Goal: Information Seeking & Learning: Learn about a topic

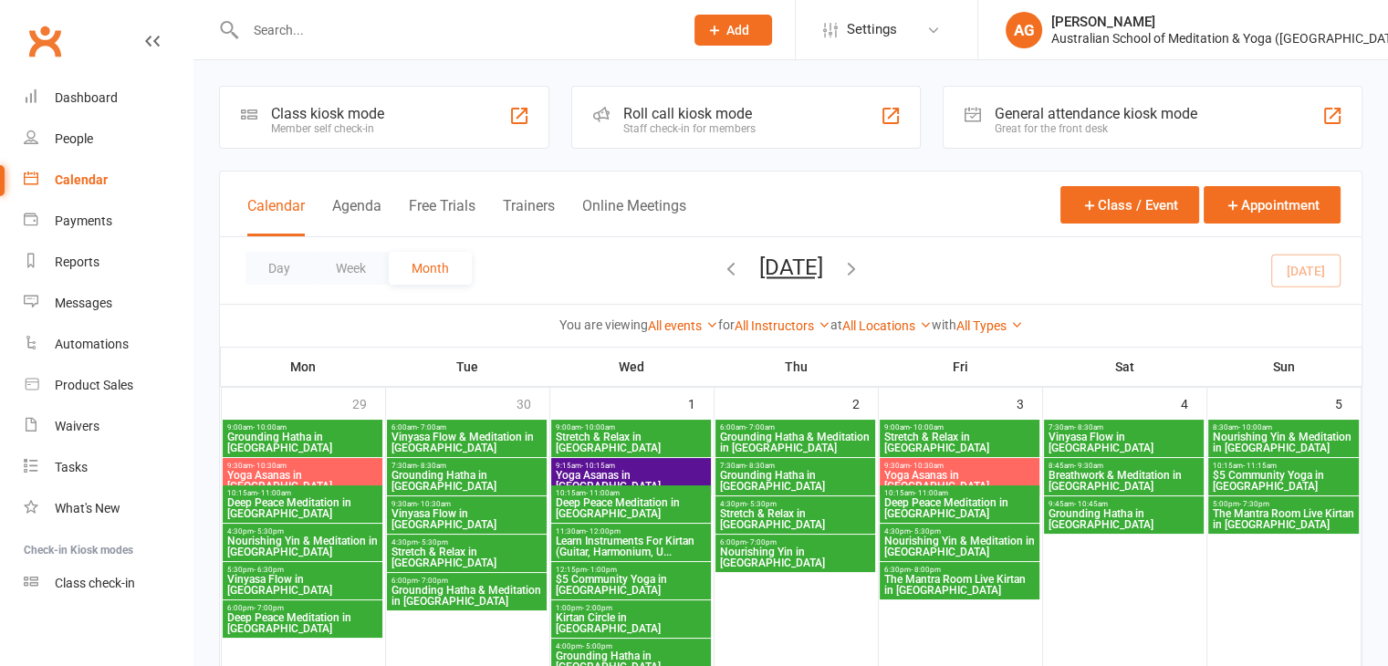
click at [721, 267] on icon "button" at bounding box center [731, 268] width 20 height 20
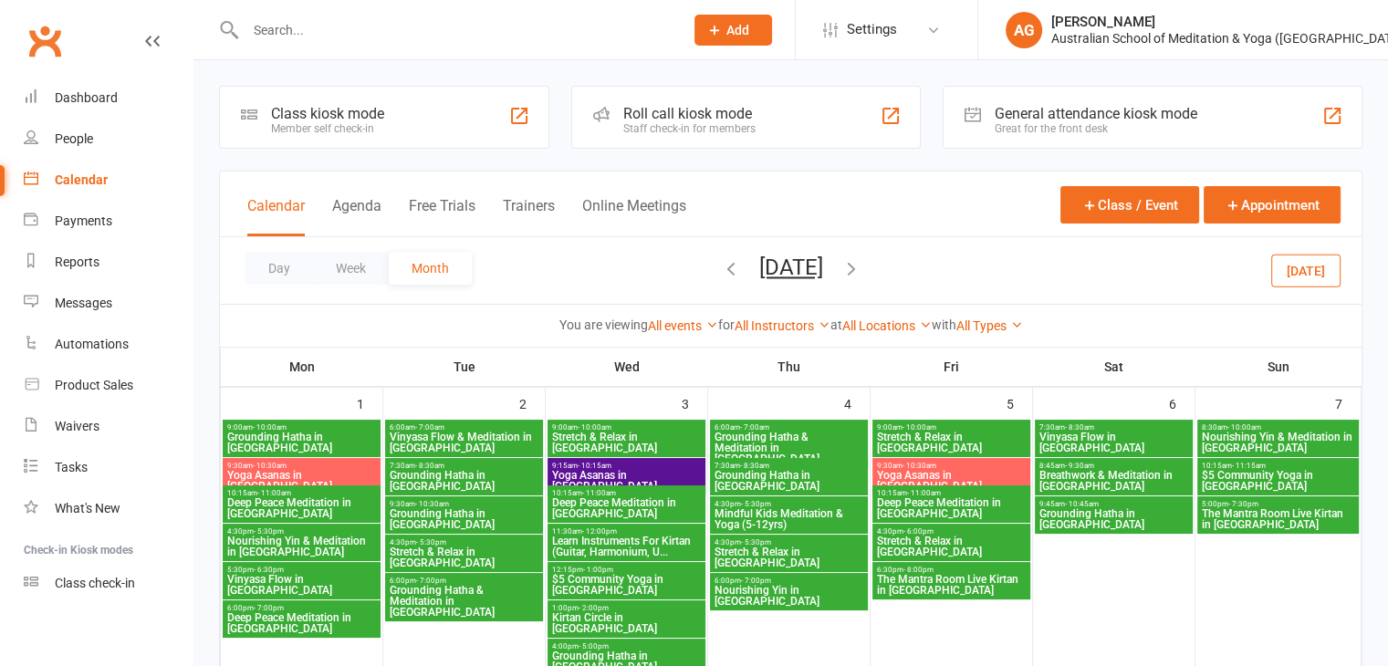
click at [433, 470] on span "Grounding Hatha in [GEOGRAPHIC_DATA]" at bounding box center [464, 481] width 151 height 22
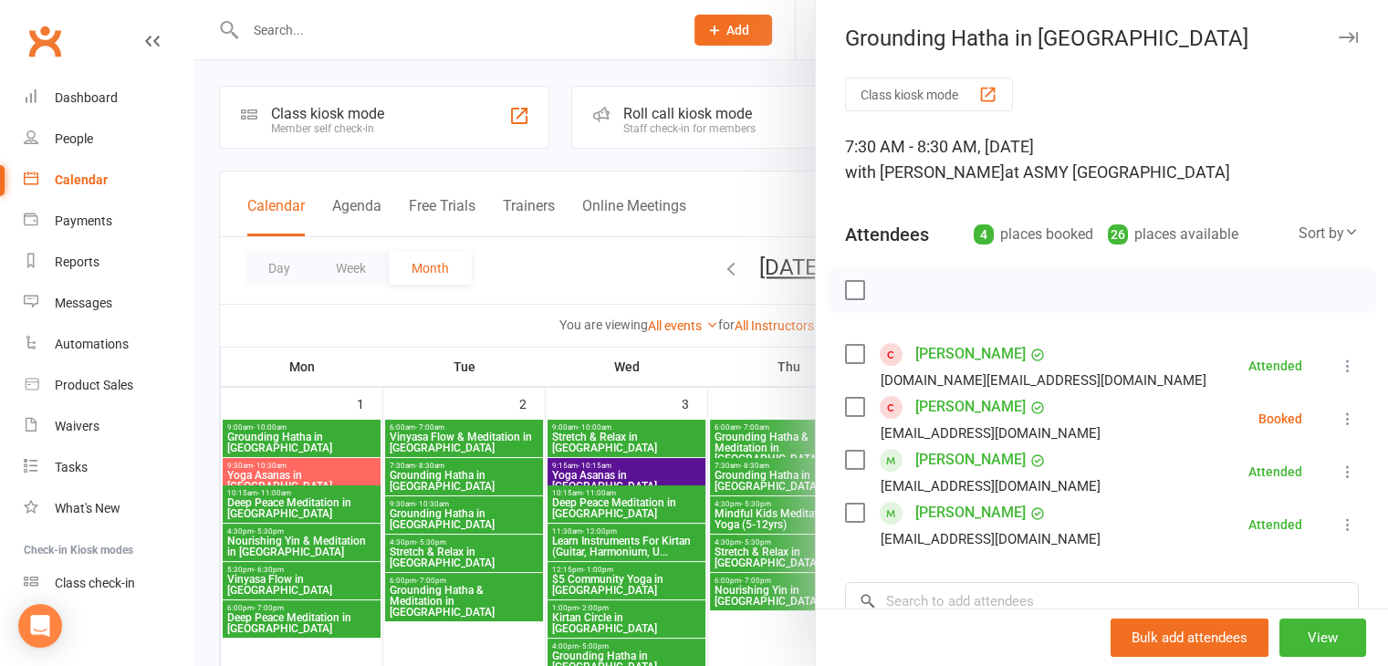
click at [1337, 45] on button "button" at bounding box center [1348, 37] width 22 height 22
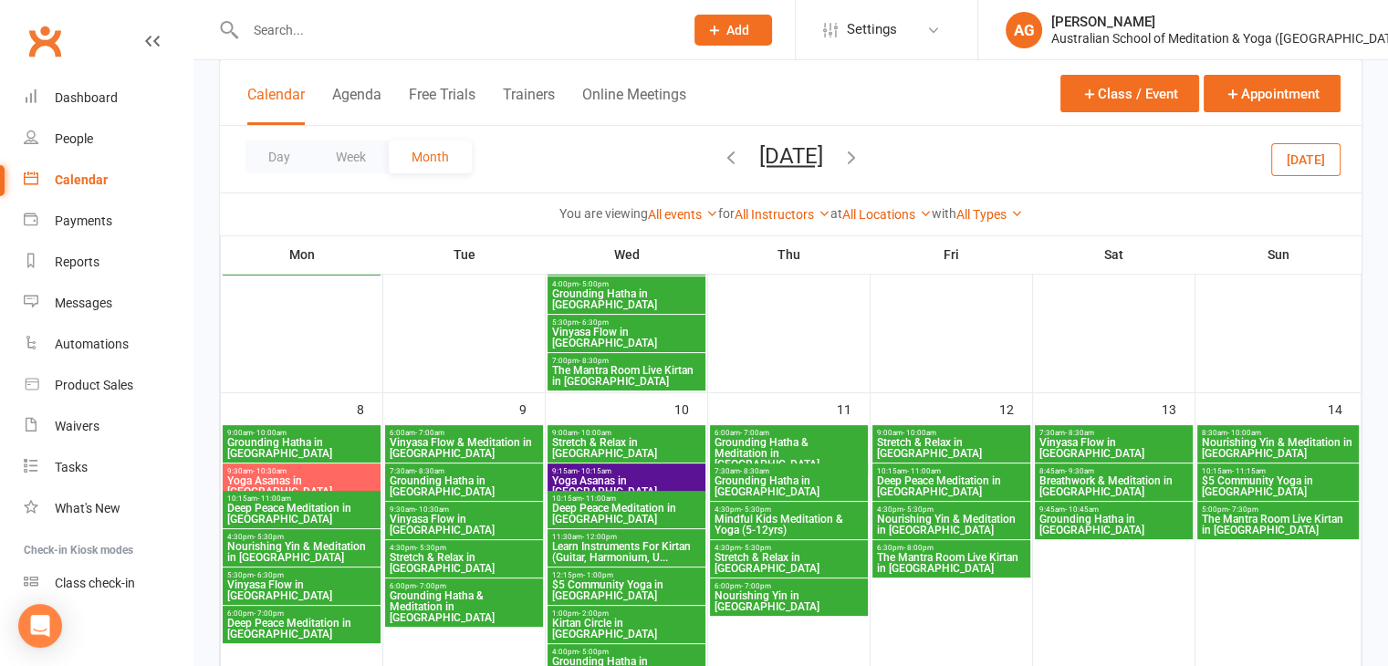
scroll to position [369, 0]
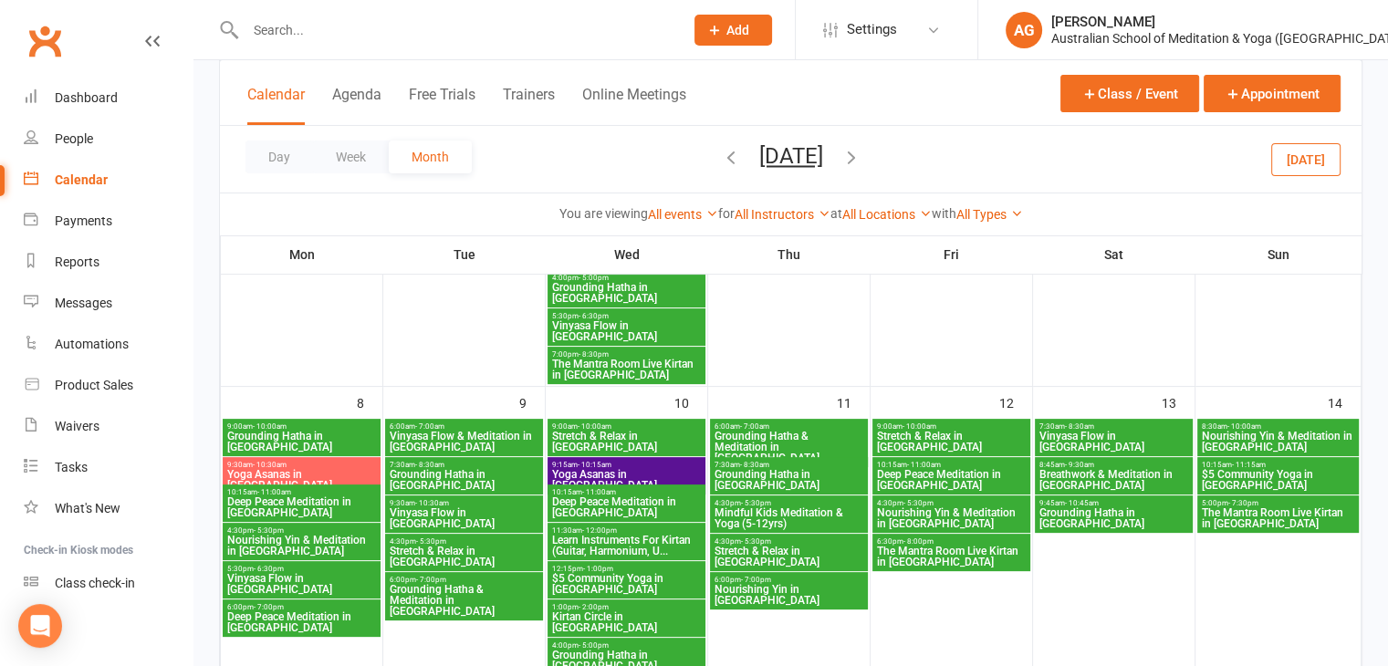
click at [440, 470] on span "Grounding Hatha in [GEOGRAPHIC_DATA]" at bounding box center [464, 480] width 151 height 22
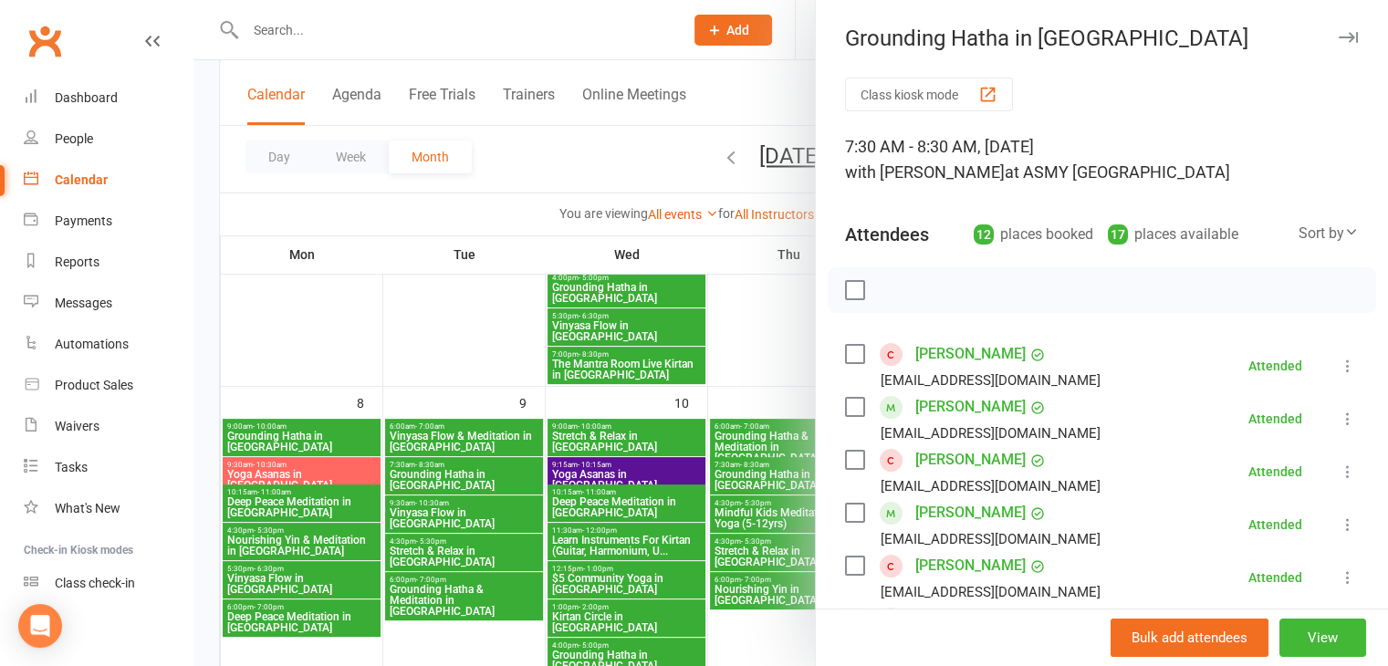
click at [1339, 36] on icon "button" at bounding box center [1348, 37] width 19 height 11
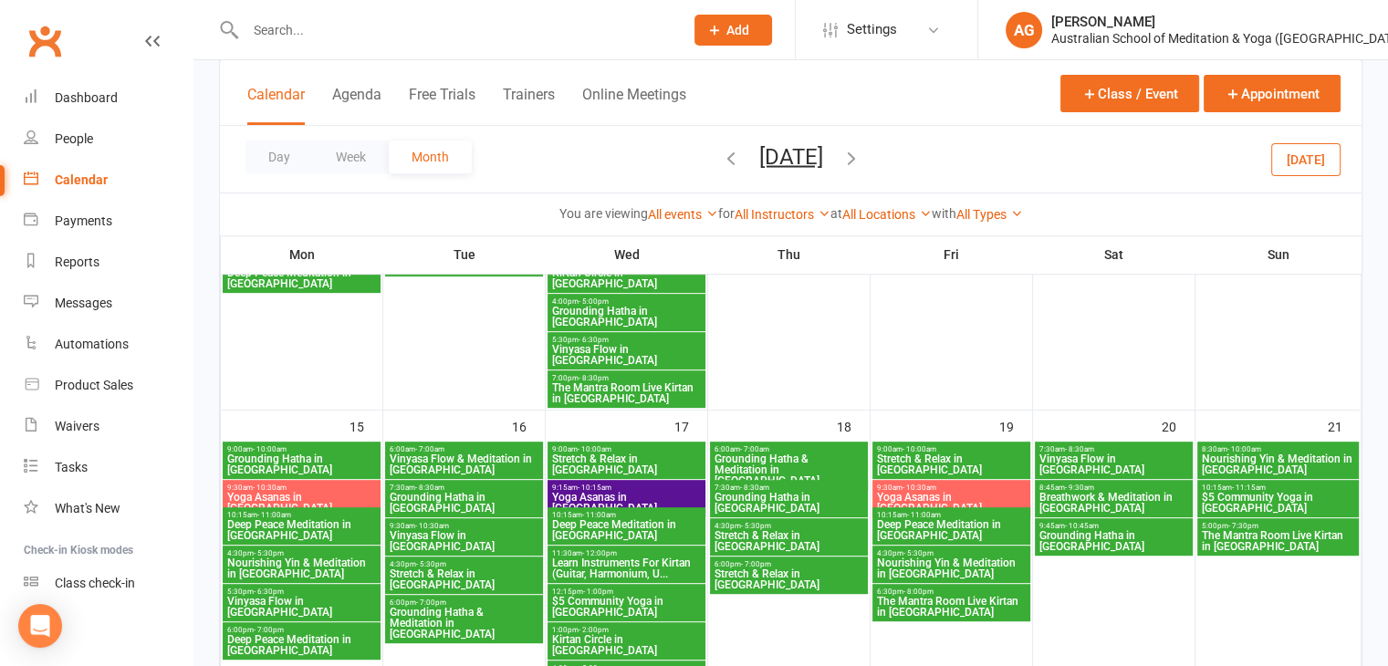
scroll to position [759, 0]
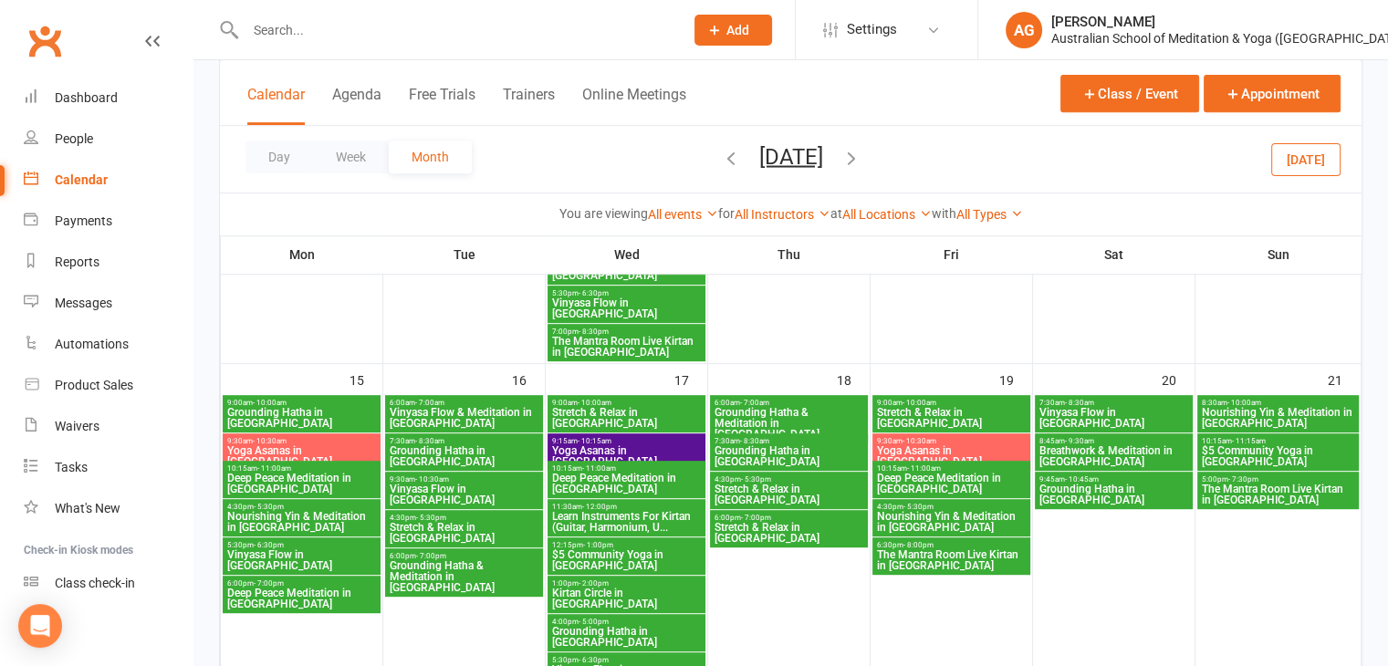
click at [476, 445] on span "Grounding Hatha in [GEOGRAPHIC_DATA]" at bounding box center [464, 456] width 151 height 22
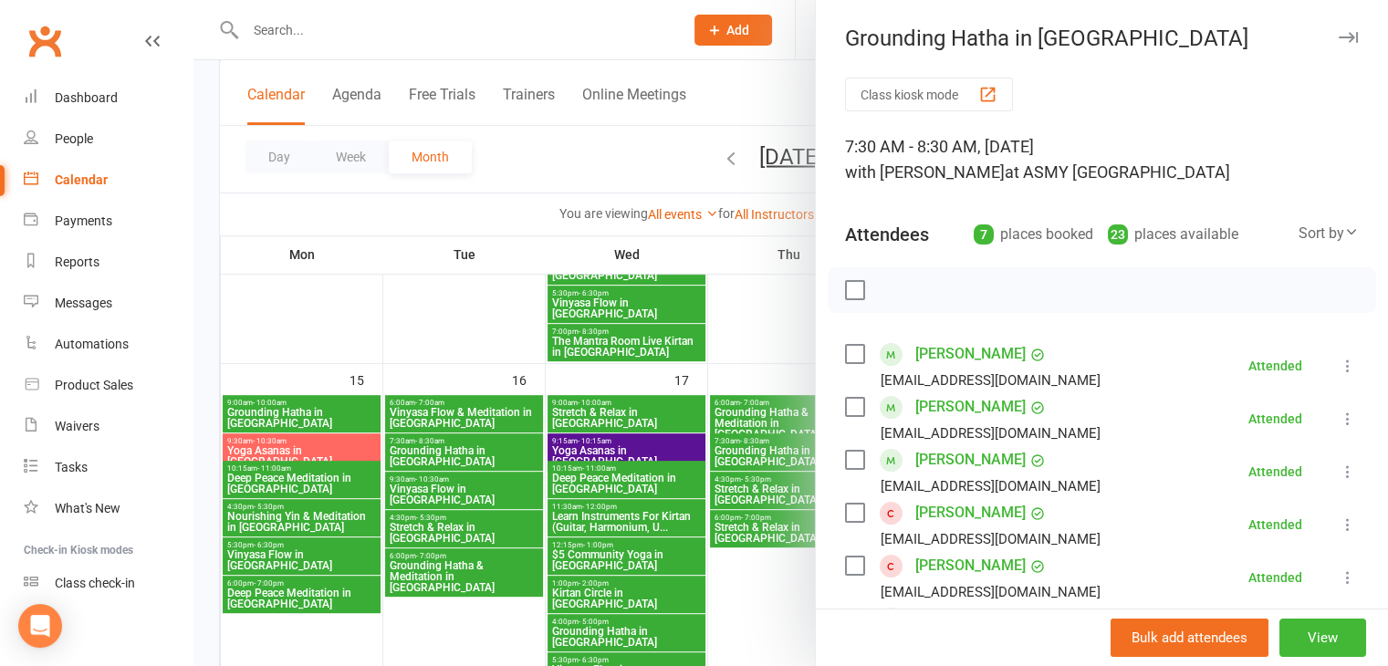
click at [1337, 45] on button "button" at bounding box center [1348, 37] width 22 height 22
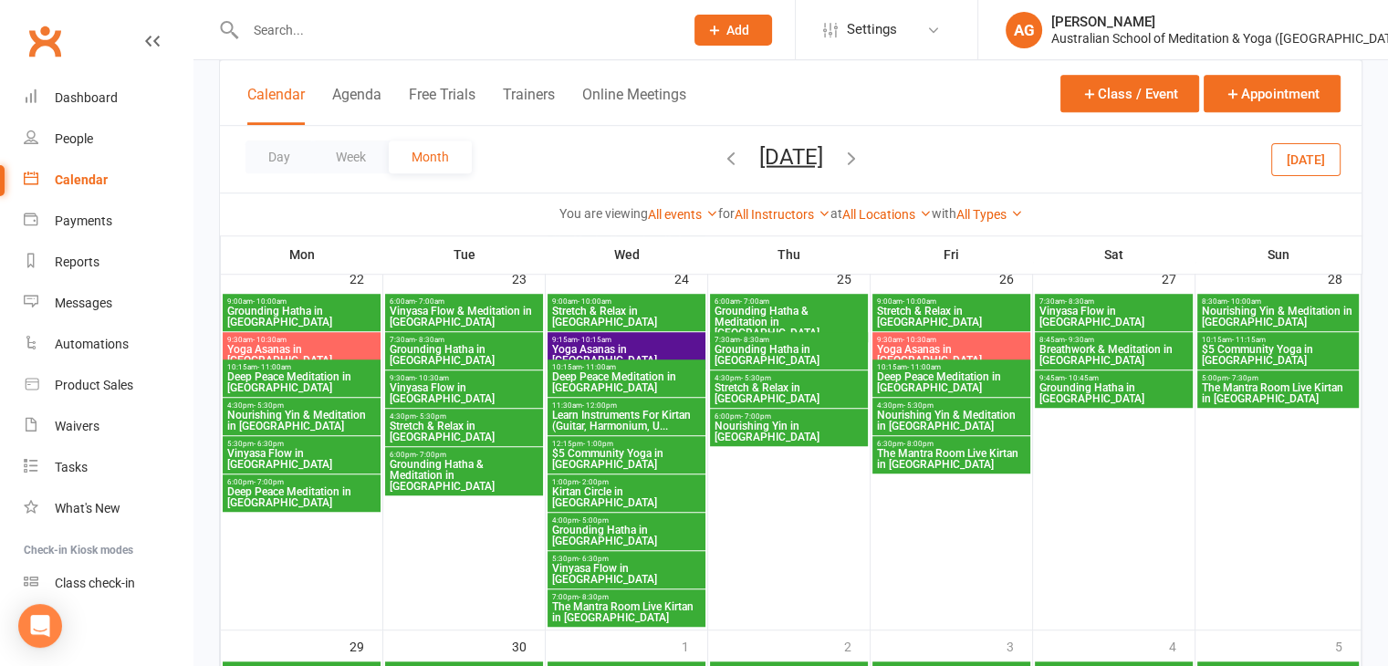
scroll to position [1266, 0]
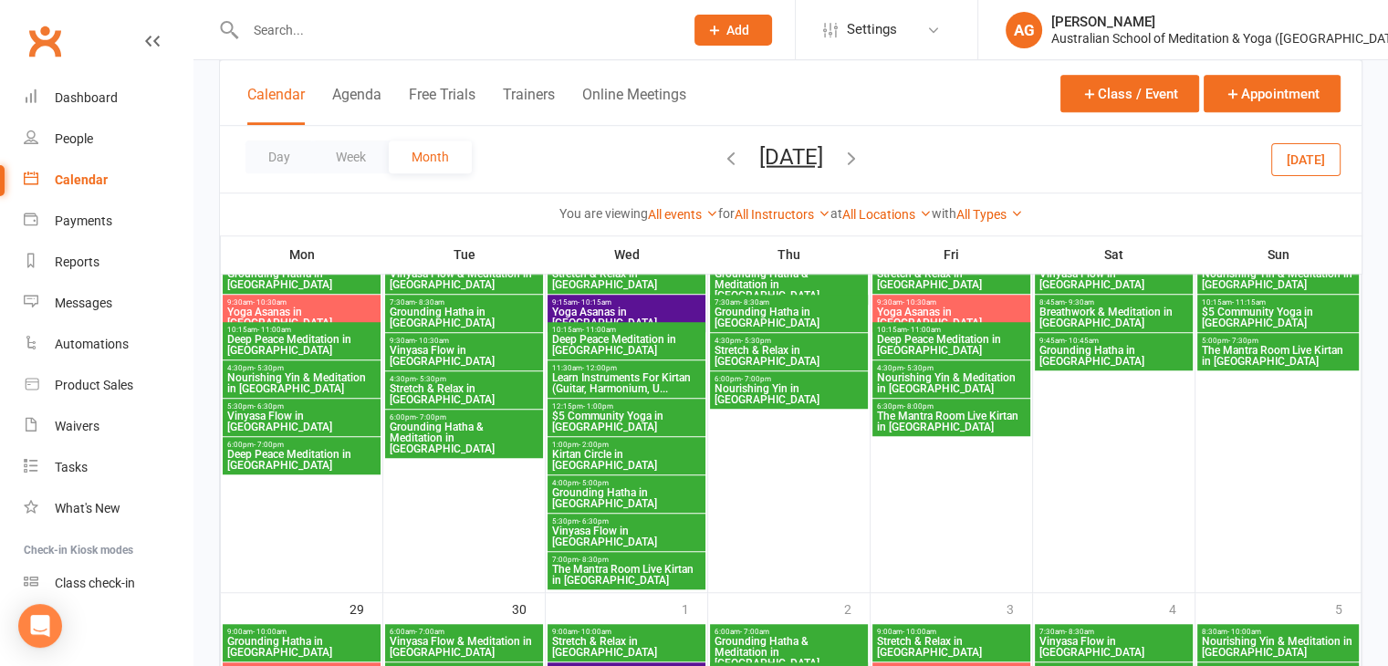
click at [443, 307] on span "Grounding Hatha in [GEOGRAPHIC_DATA]" at bounding box center [464, 318] width 151 height 22
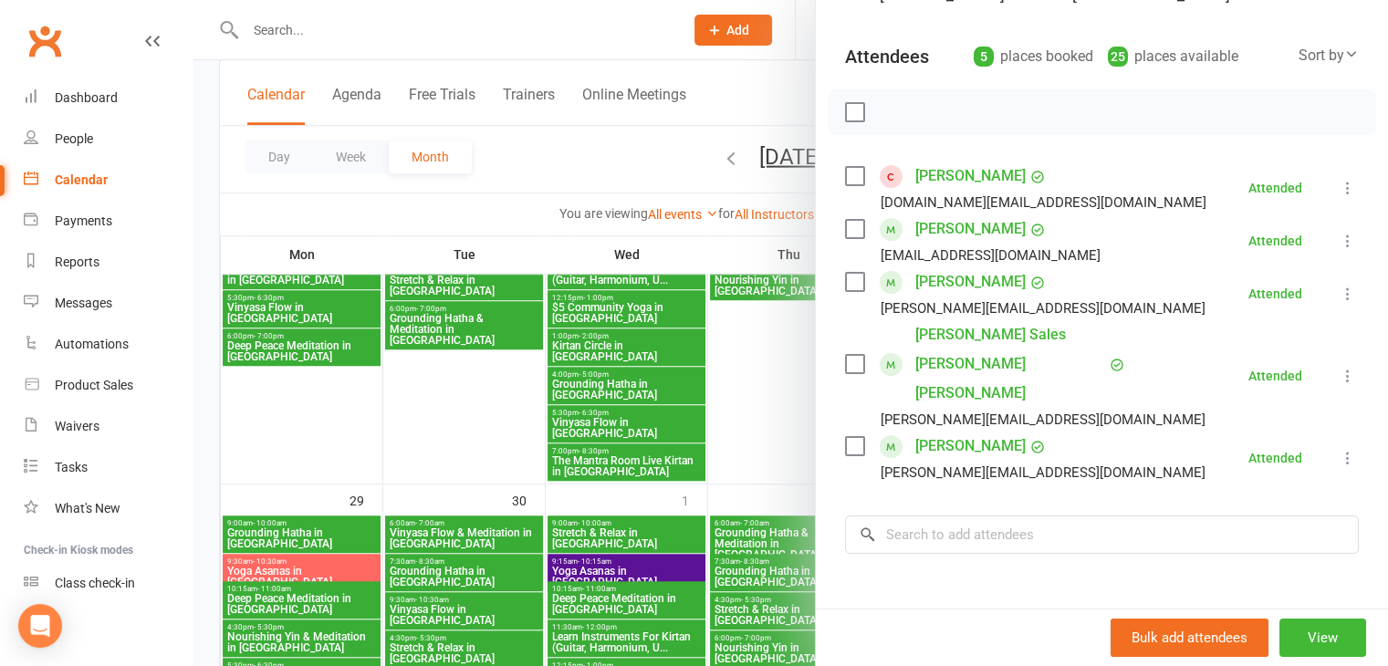
scroll to position [1383, 0]
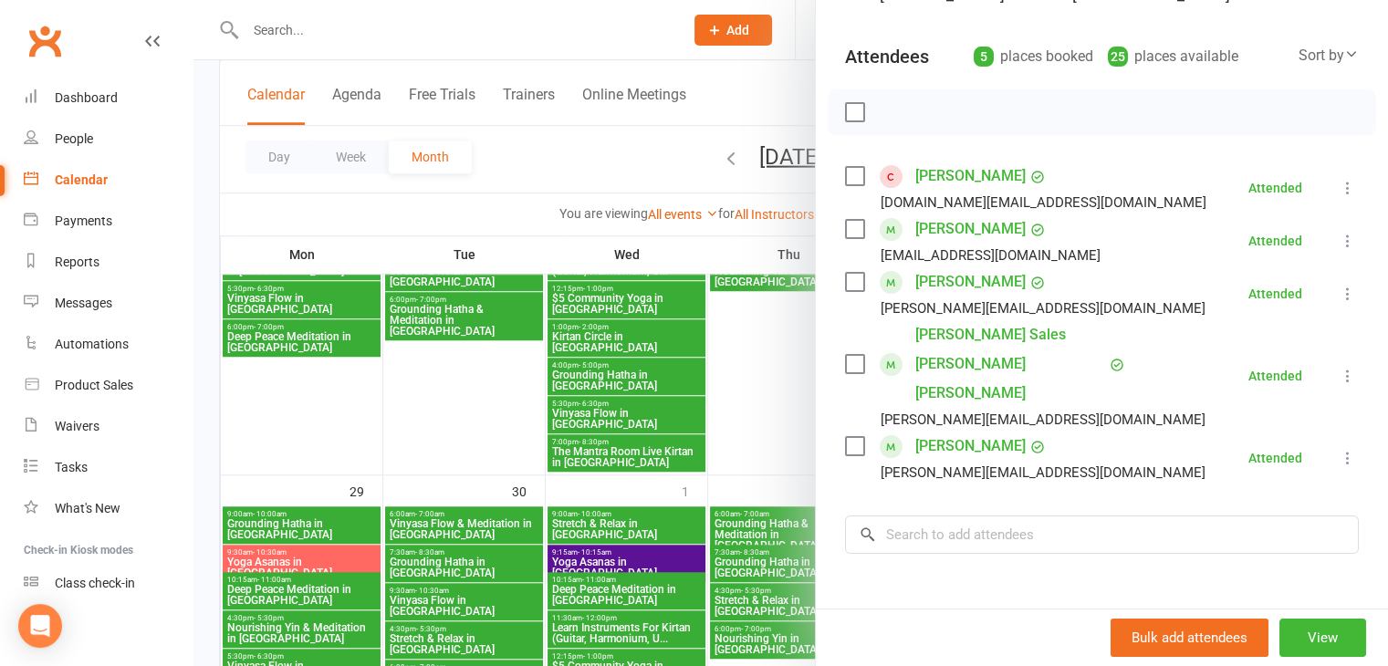
click at [471, 560] on div at bounding box center [790, 333] width 1195 height 666
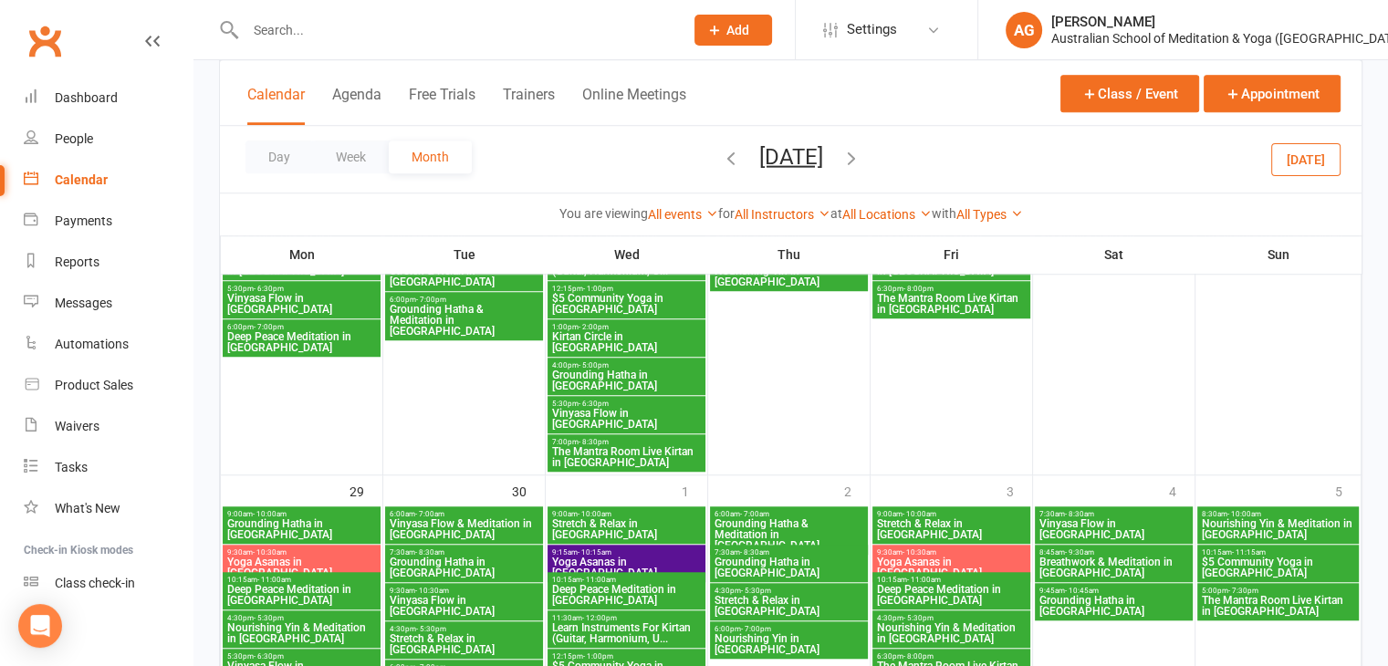
click at [471, 560] on span "Grounding Hatha in [GEOGRAPHIC_DATA]" at bounding box center [464, 568] width 151 height 22
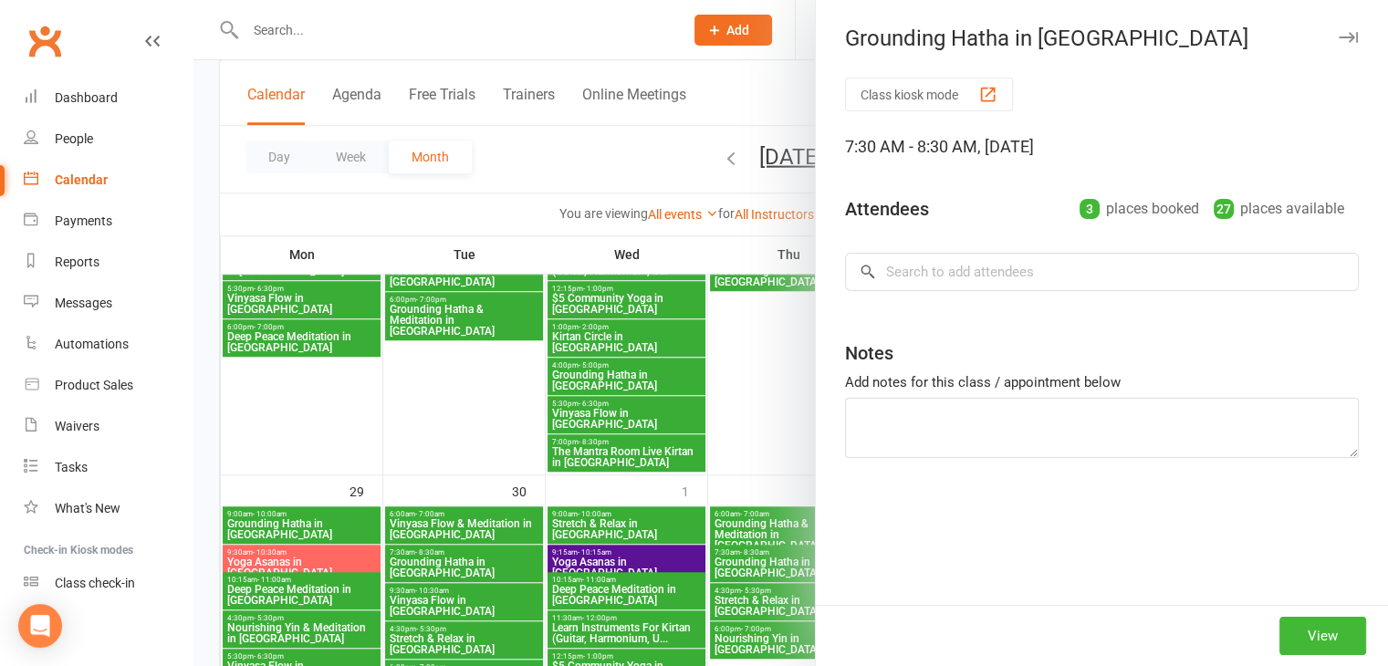
click at [471, 560] on div at bounding box center [790, 333] width 1195 height 666
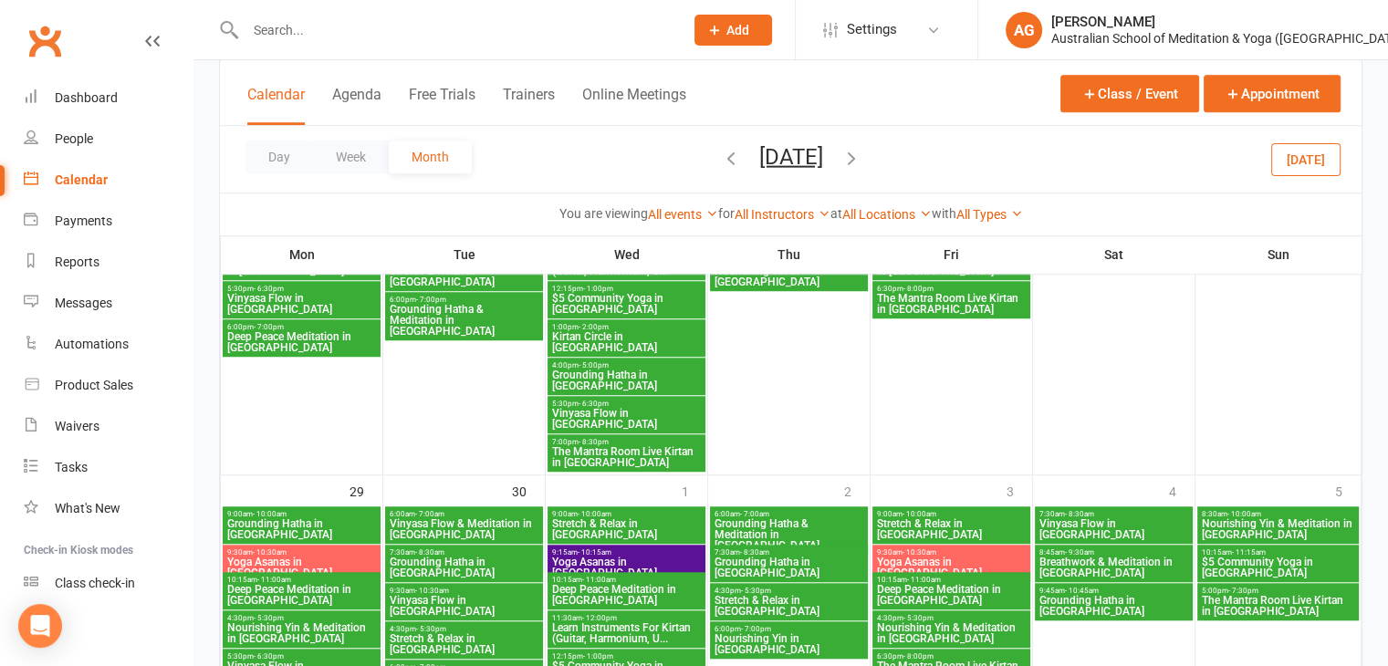
click at [471, 560] on span "Grounding Hatha in [GEOGRAPHIC_DATA]" at bounding box center [464, 568] width 151 height 22
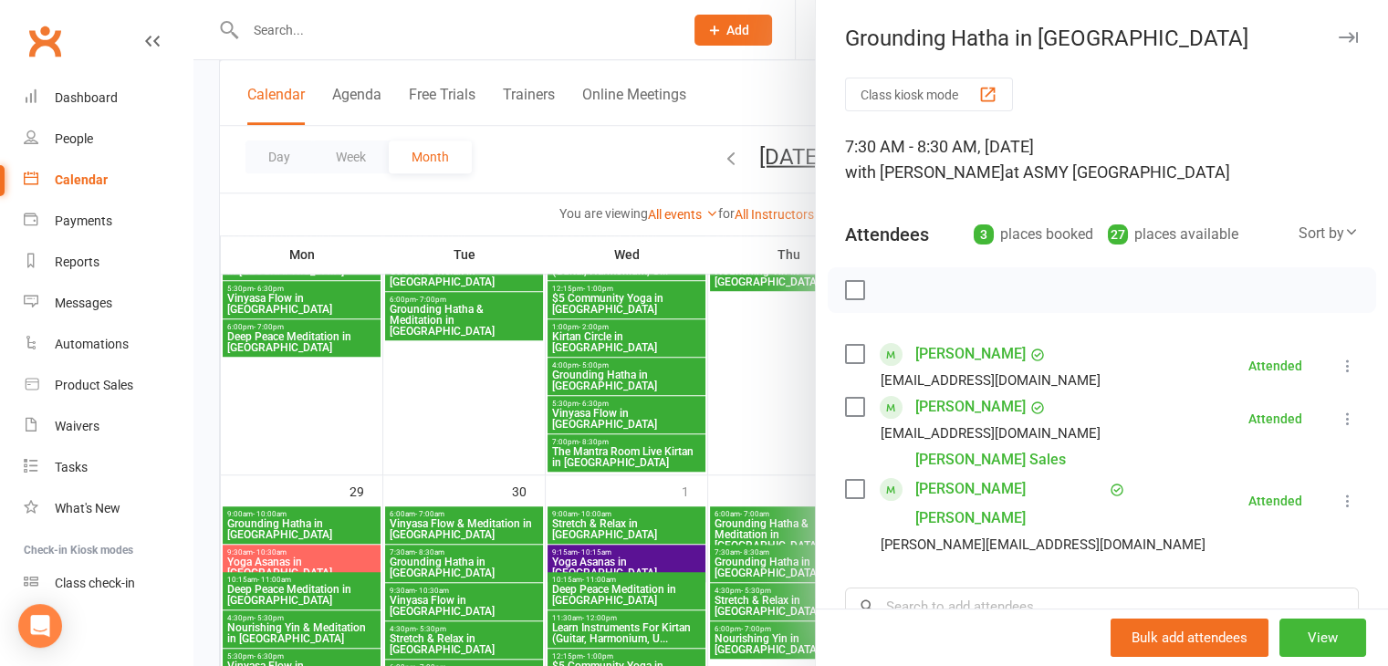
click at [1339, 37] on icon "button" at bounding box center [1348, 37] width 19 height 11
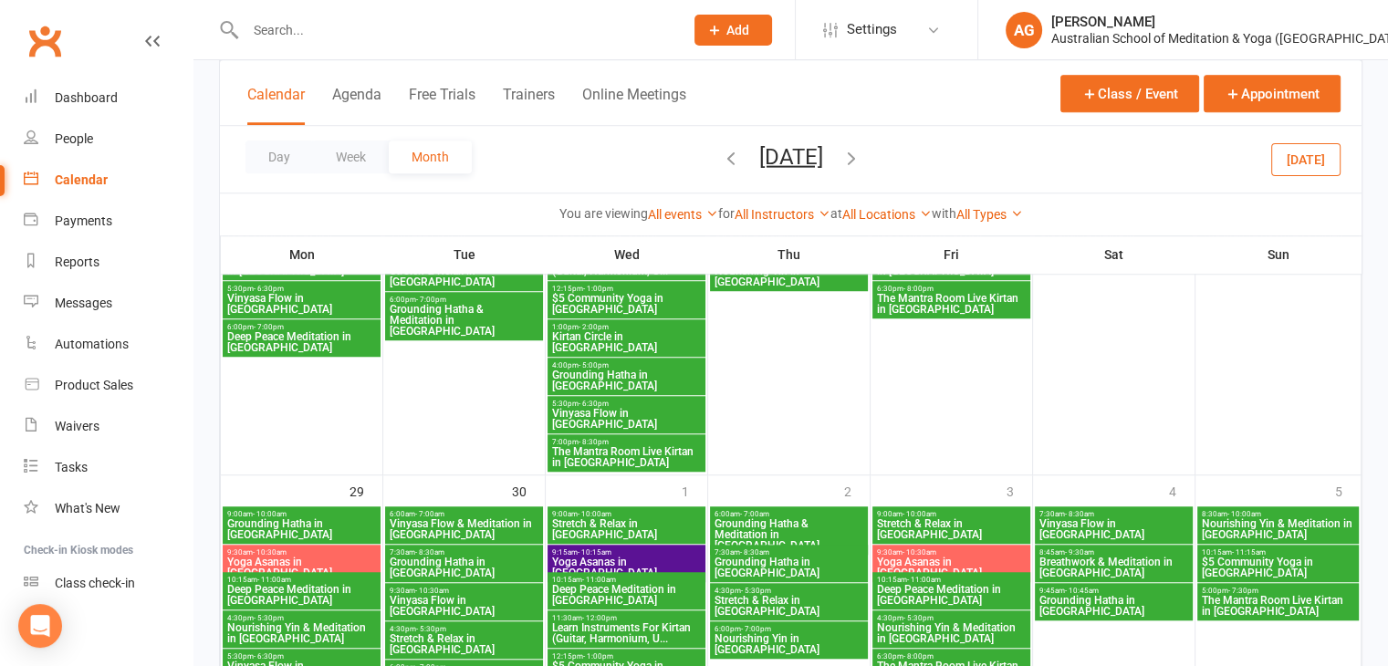
click at [1066, 515] on span "- 8:30am" at bounding box center [1079, 514] width 29 height 8
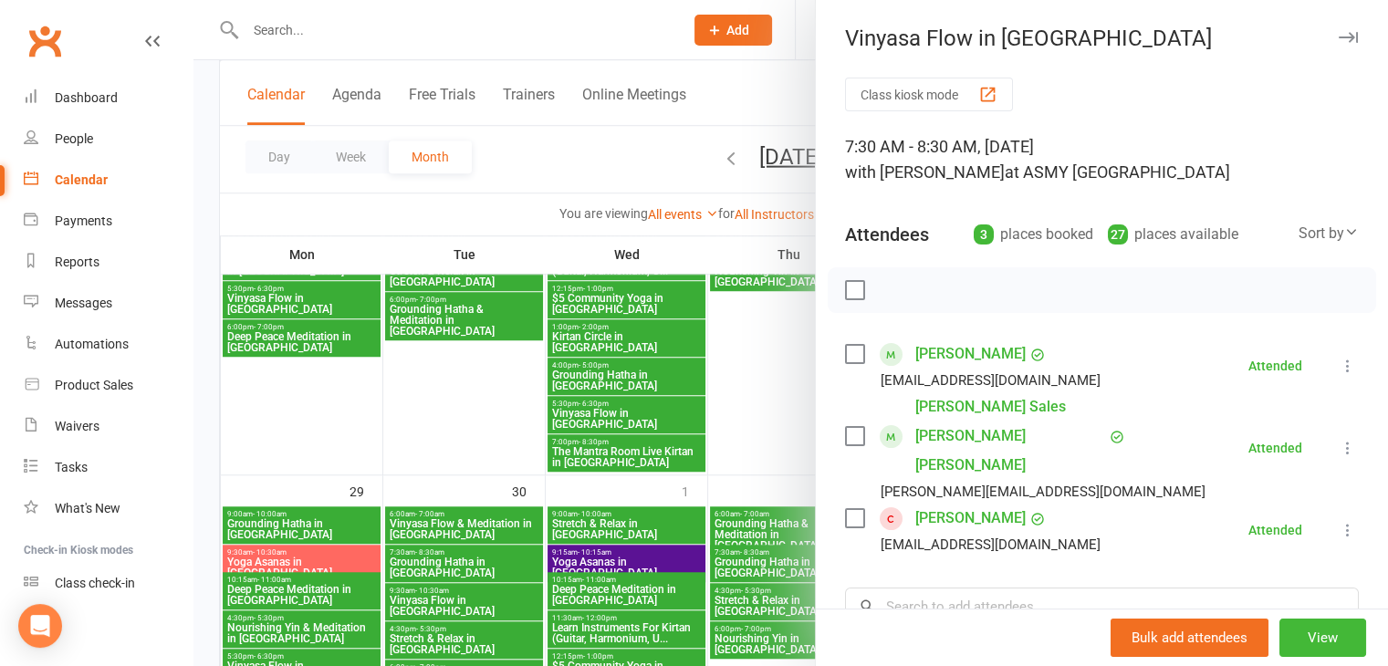
click at [1339, 37] on icon "button" at bounding box center [1348, 37] width 19 height 11
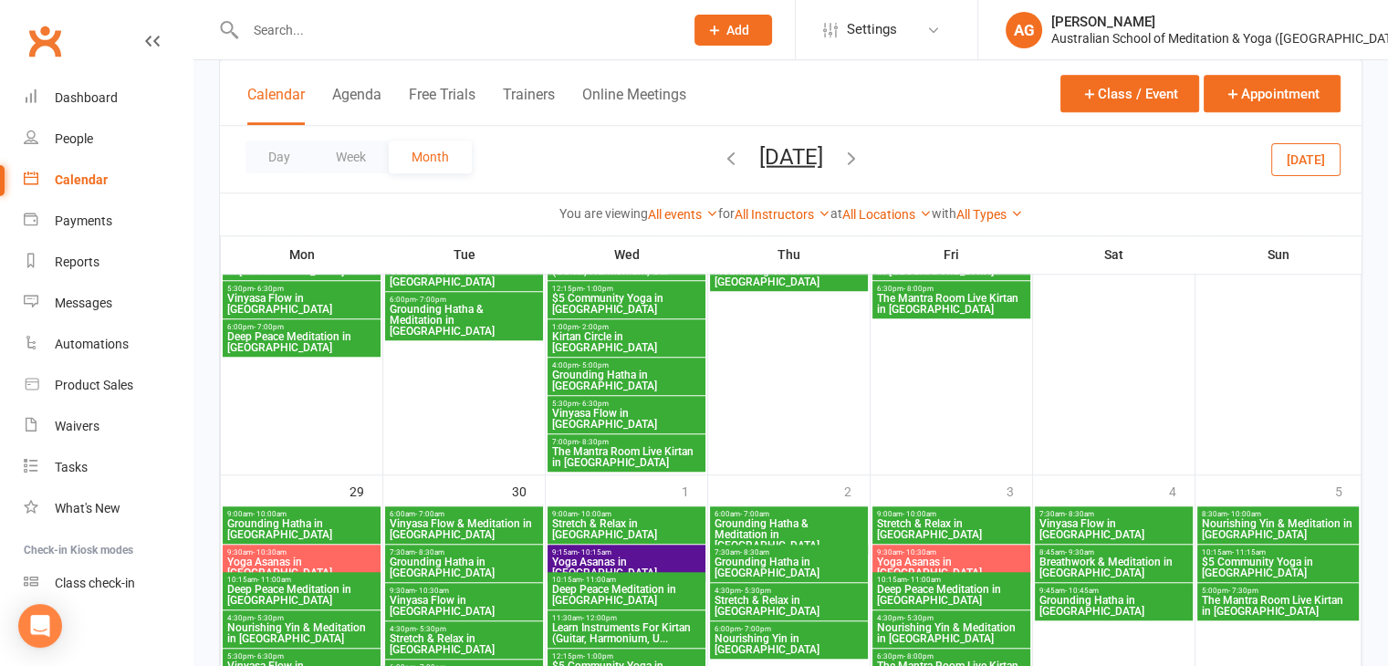
click at [1078, 548] on span "- 9:30am" at bounding box center [1079, 552] width 29 height 8
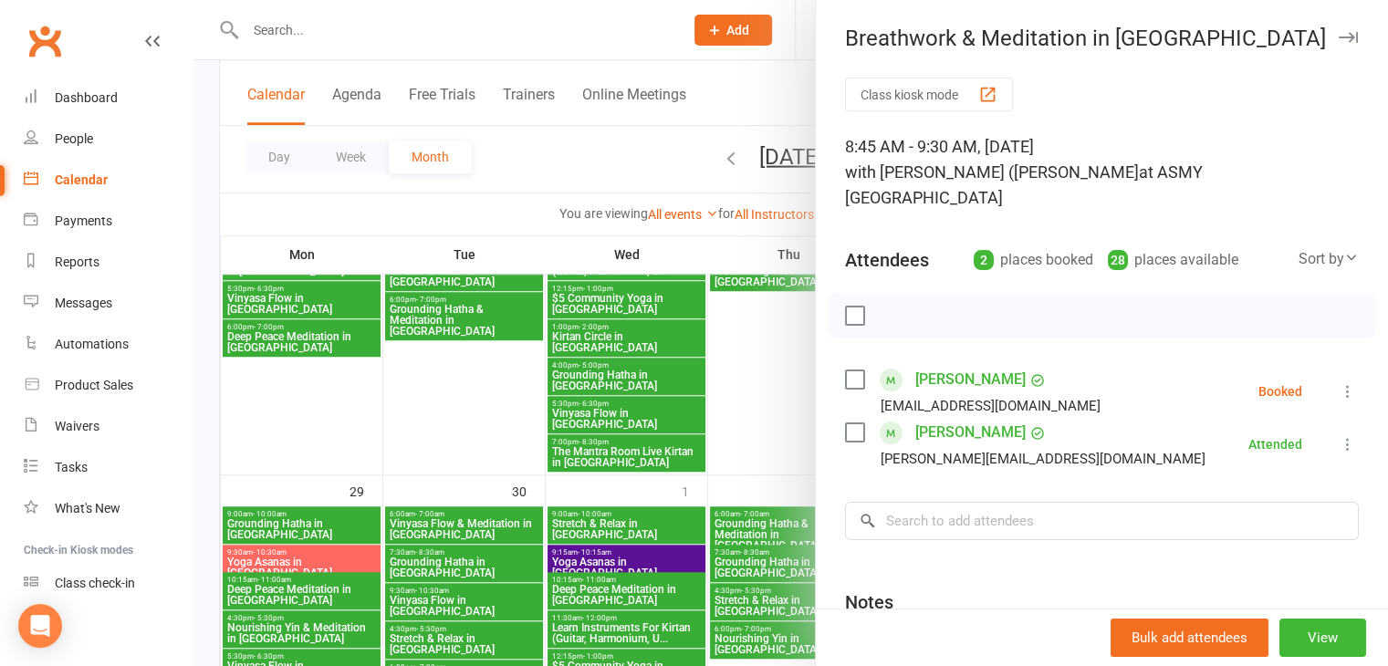
click at [1339, 34] on icon "button" at bounding box center [1348, 37] width 19 height 11
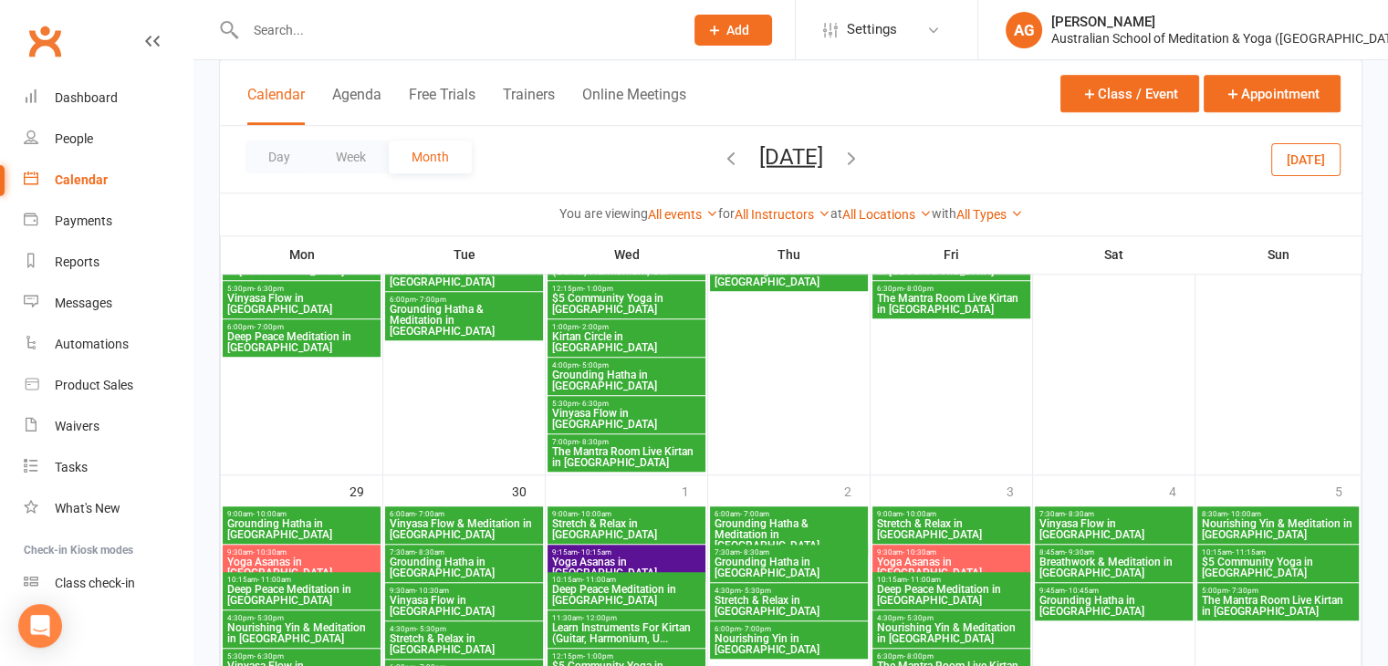
click at [1075, 595] on span "Grounding Hatha in [GEOGRAPHIC_DATA]" at bounding box center [1114, 606] width 151 height 22
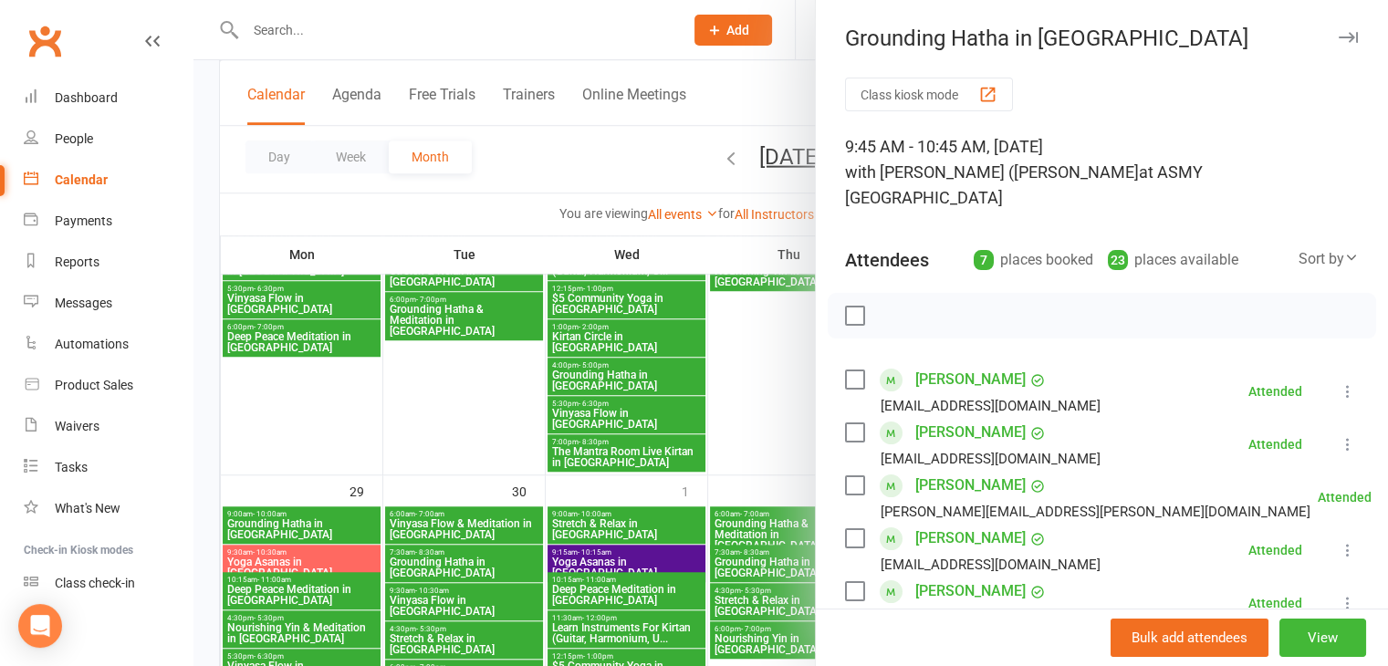
click at [1339, 33] on icon "button" at bounding box center [1348, 37] width 19 height 11
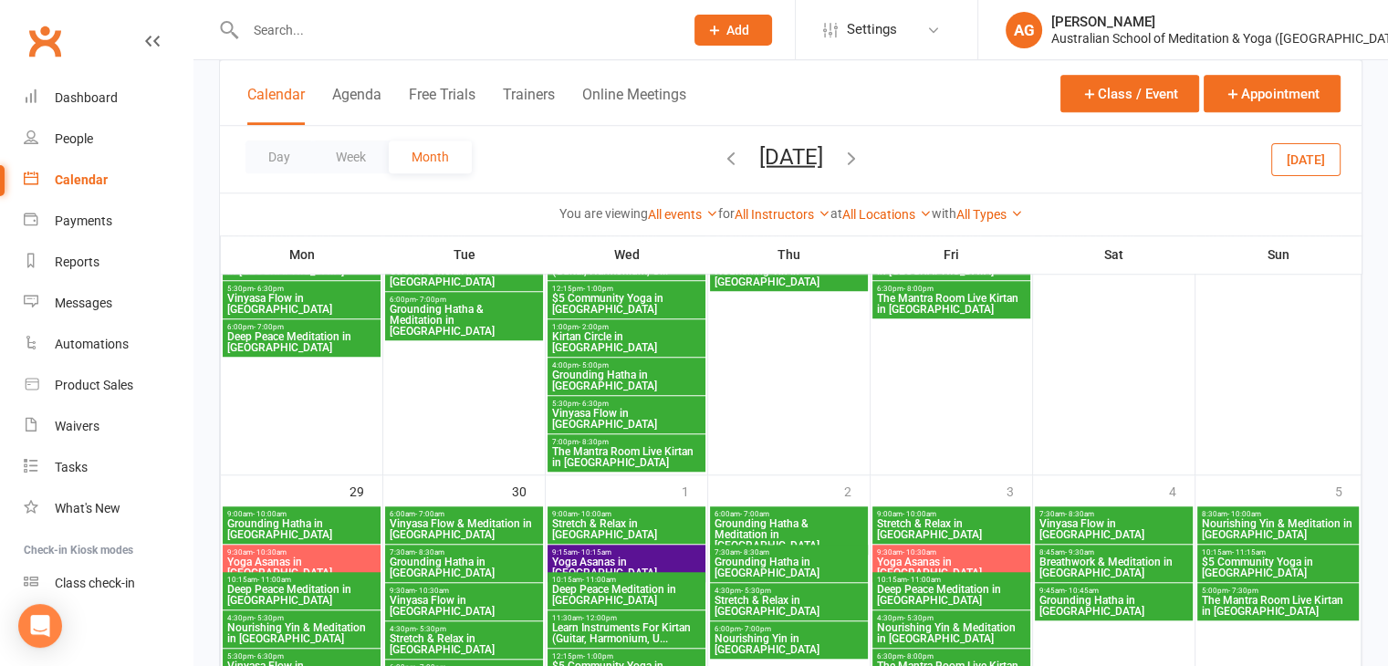
click at [861, 155] on icon "button" at bounding box center [851, 157] width 20 height 20
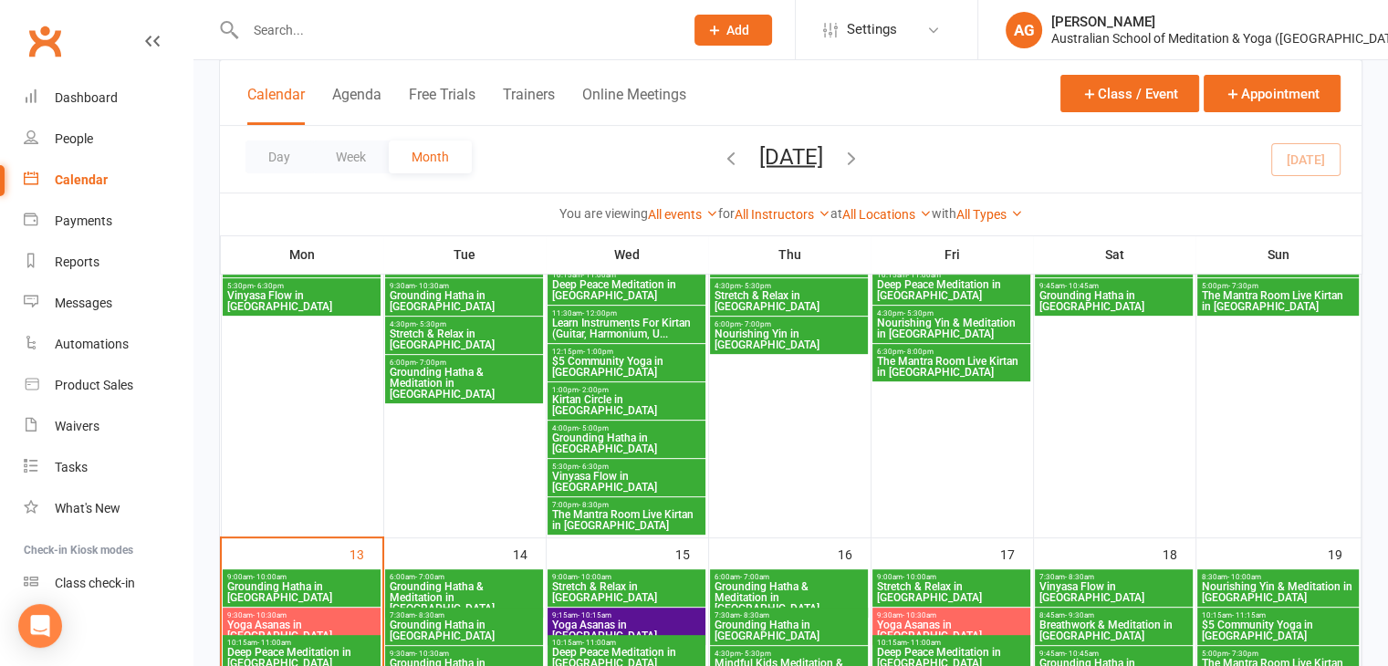
scroll to position [818, 0]
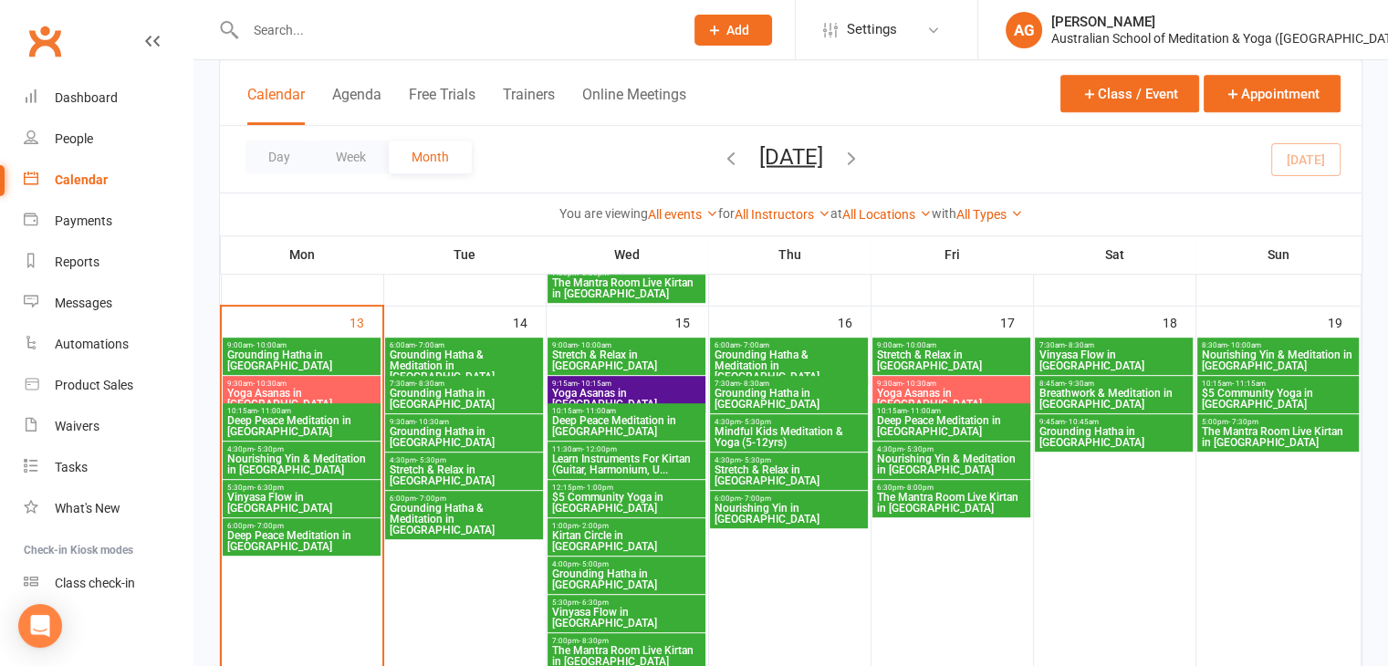
click at [721, 160] on icon "button" at bounding box center [731, 157] width 20 height 20
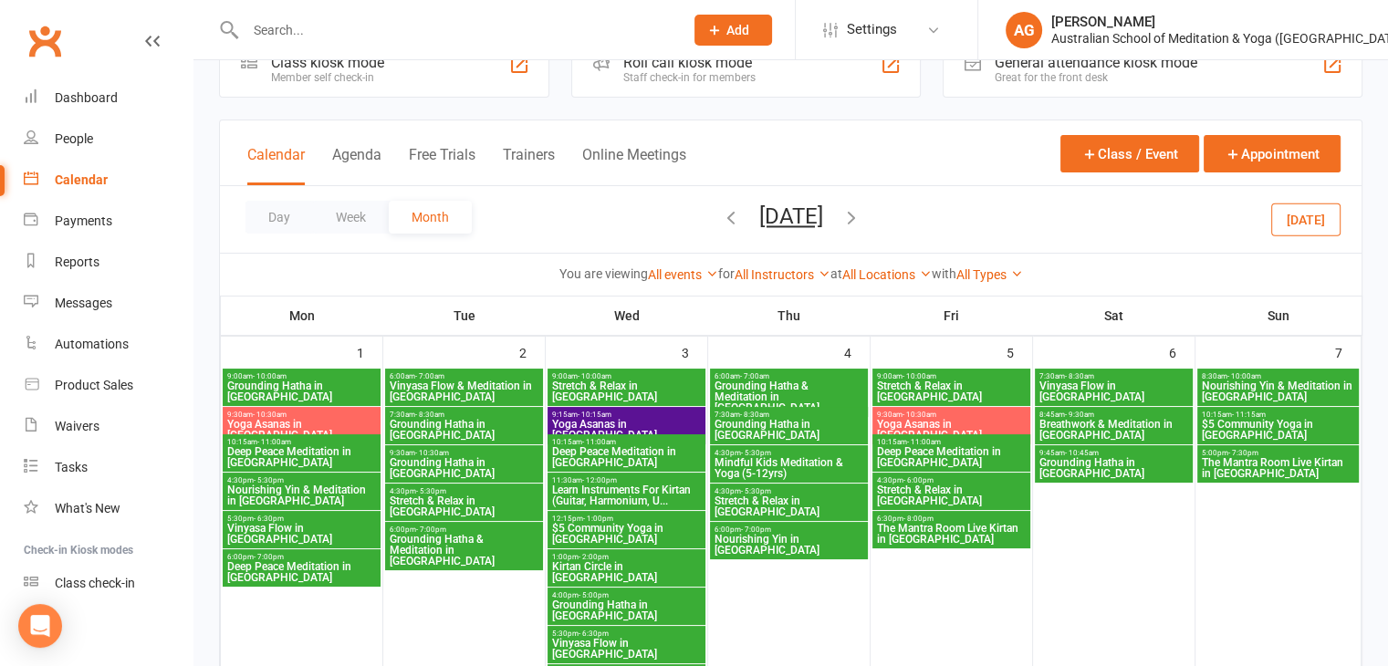
scroll to position [0, 0]
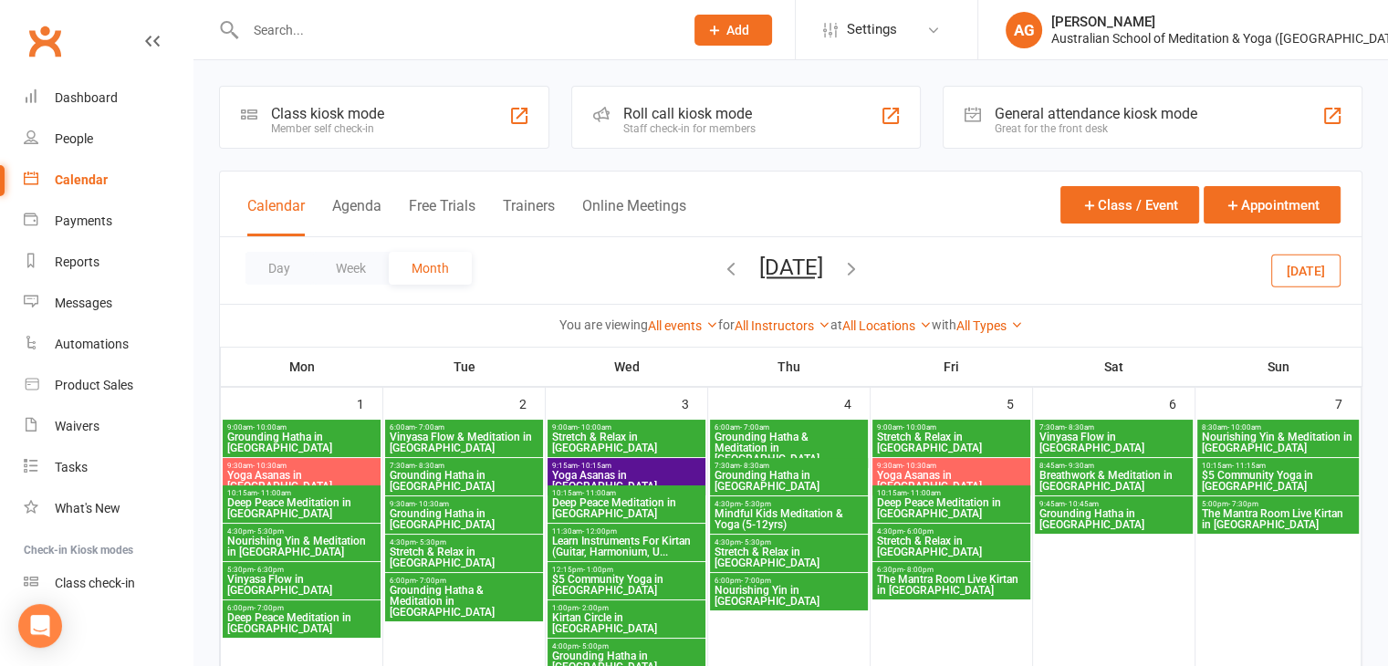
click at [748, 470] on span "Grounding Hatha in [GEOGRAPHIC_DATA]" at bounding box center [789, 481] width 151 height 22
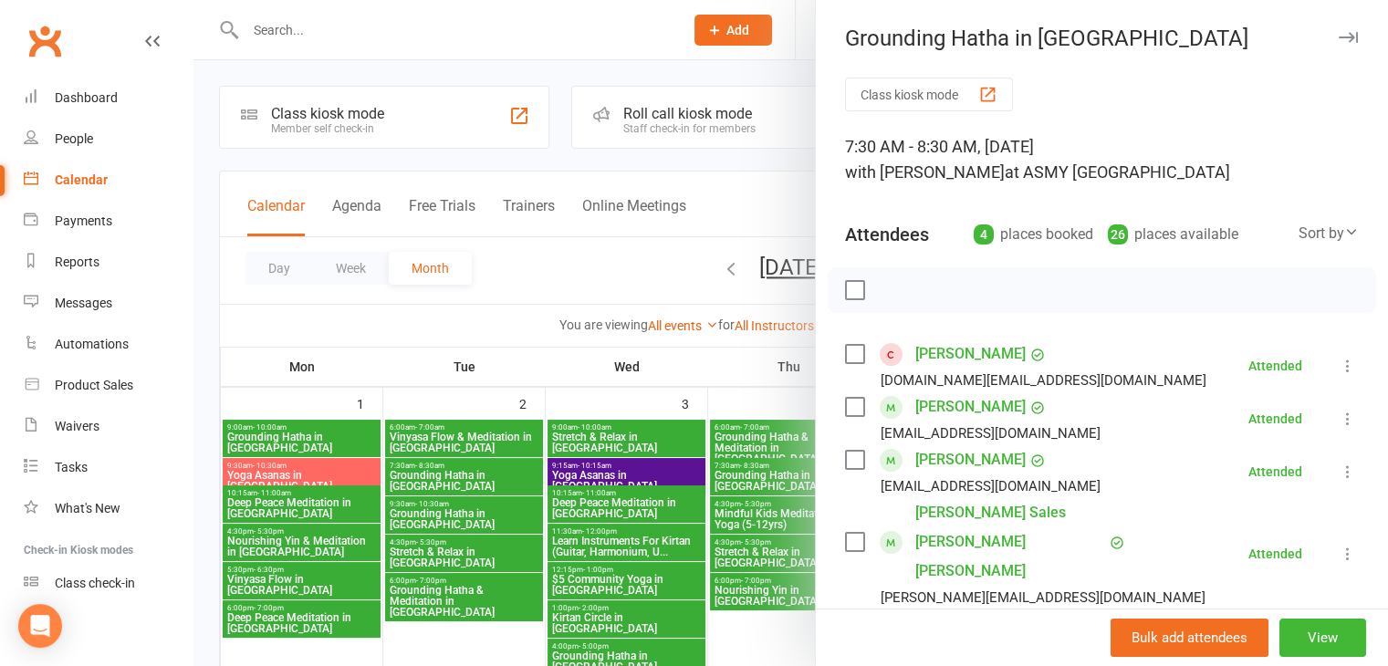
click at [1339, 39] on icon "button" at bounding box center [1348, 37] width 19 height 11
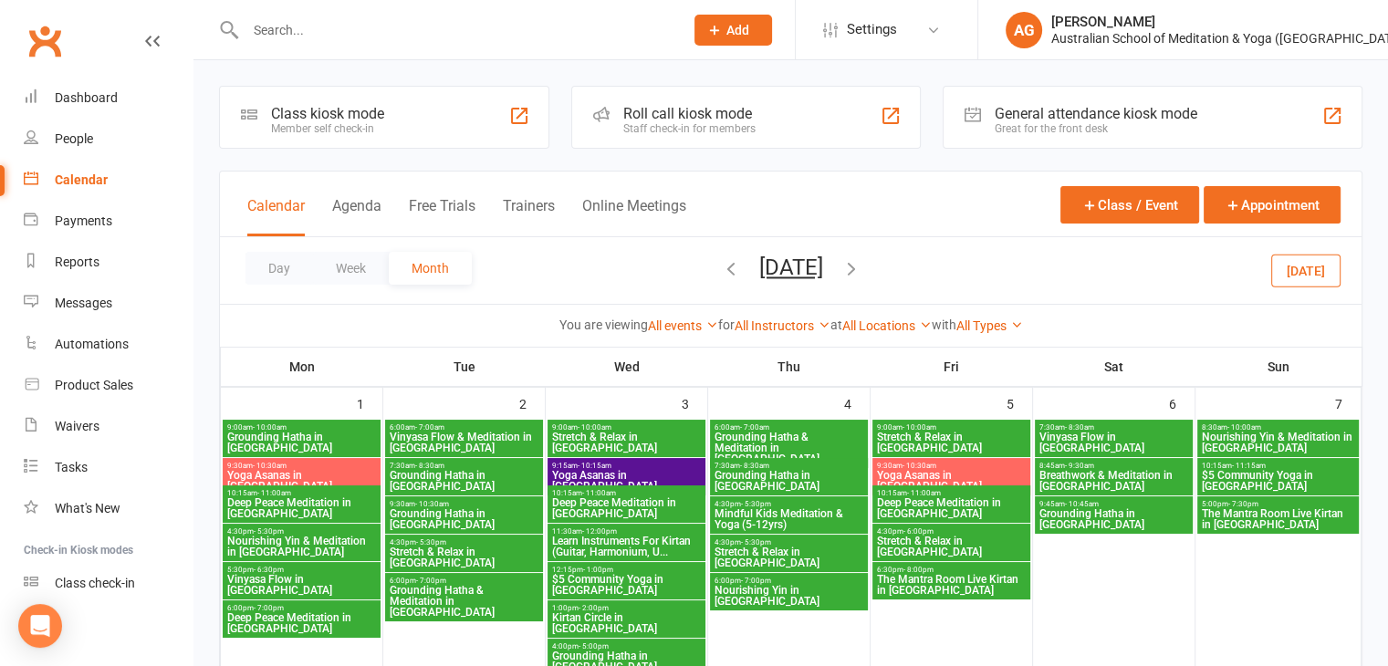
click at [729, 588] on span "Nourishing Yin in [GEOGRAPHIC_DATA]" at bounding box center [789, 596] width 151 height 22
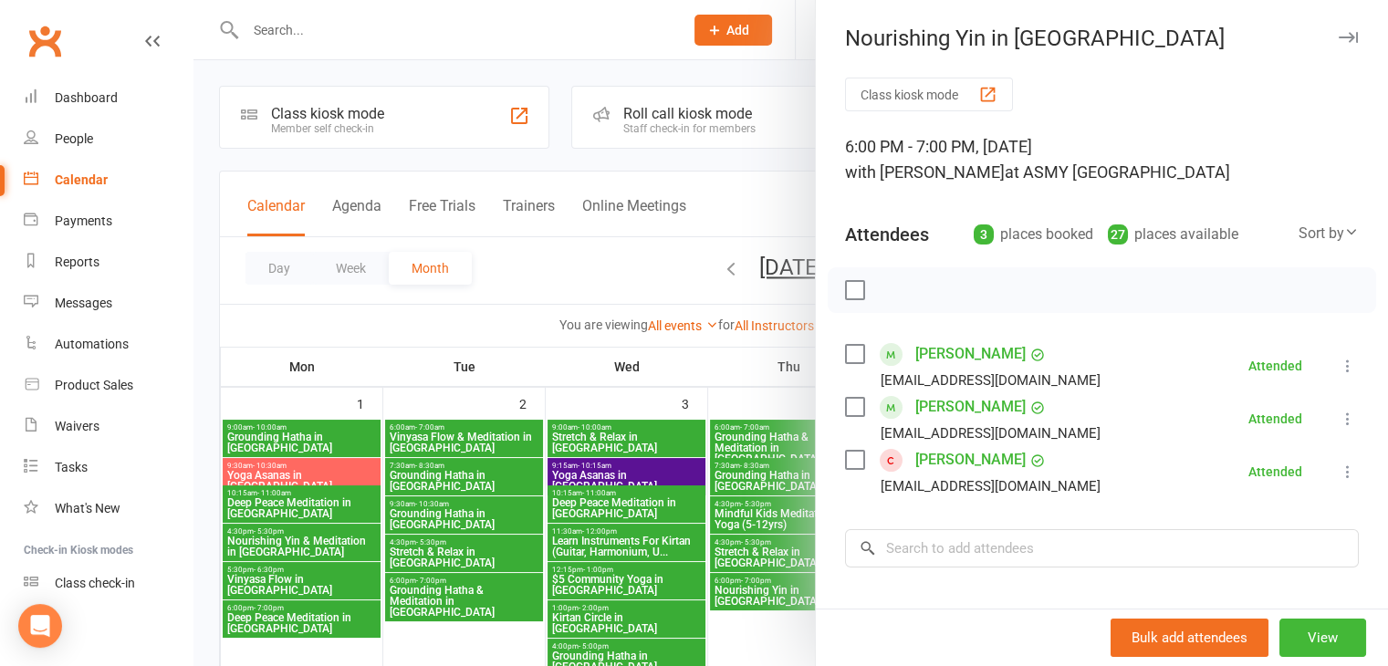
click at [720, 548] on div at bounding box center [790, 333] width 1195 height 666
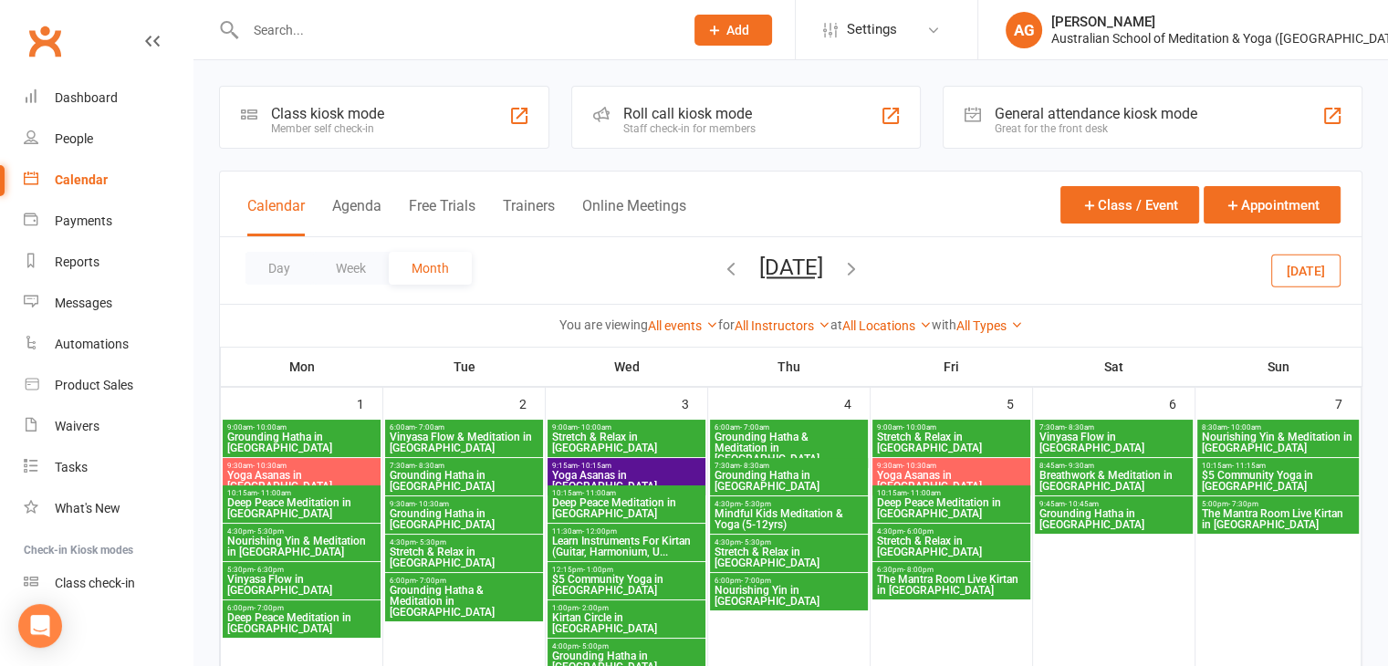
click at [720, 548] on span "Stretch & Relax in [GEOGRAPHIC_DATA]" at bounding box center [789, 558] width 151 height 22
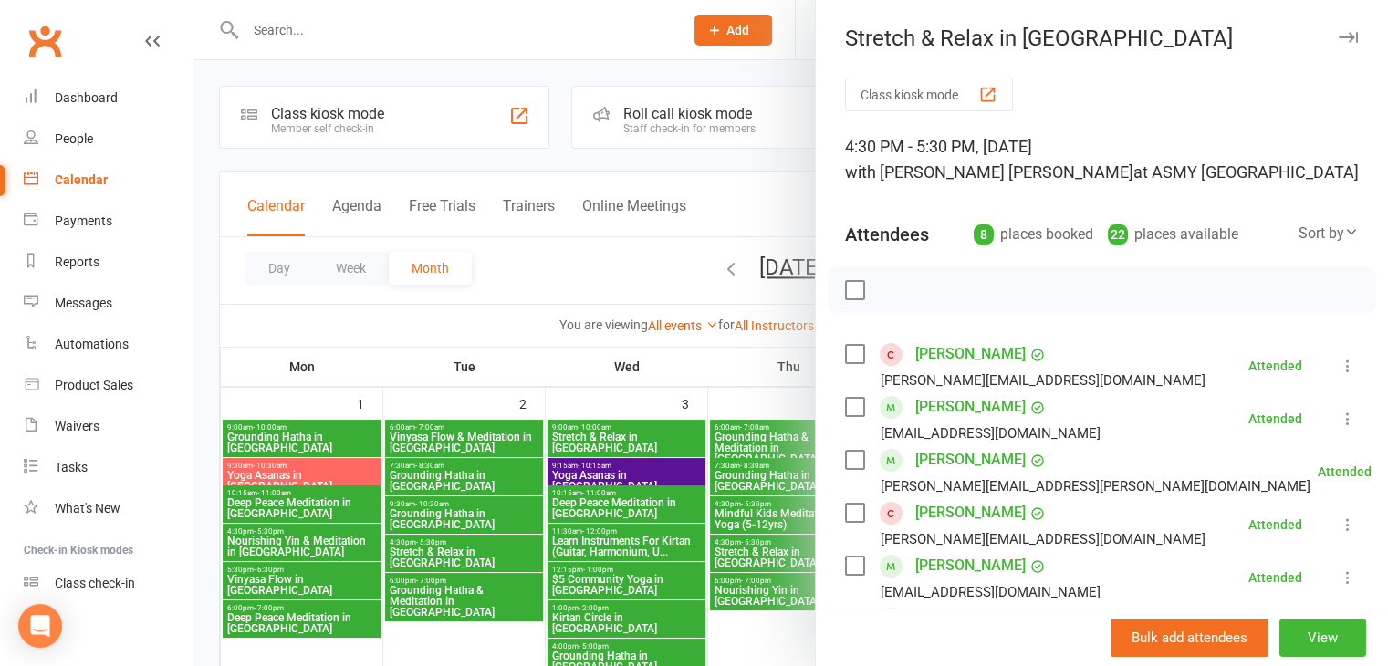
click at [1339, 34] on icon "button" at bounding box center [1348, 37] width 19 height 11
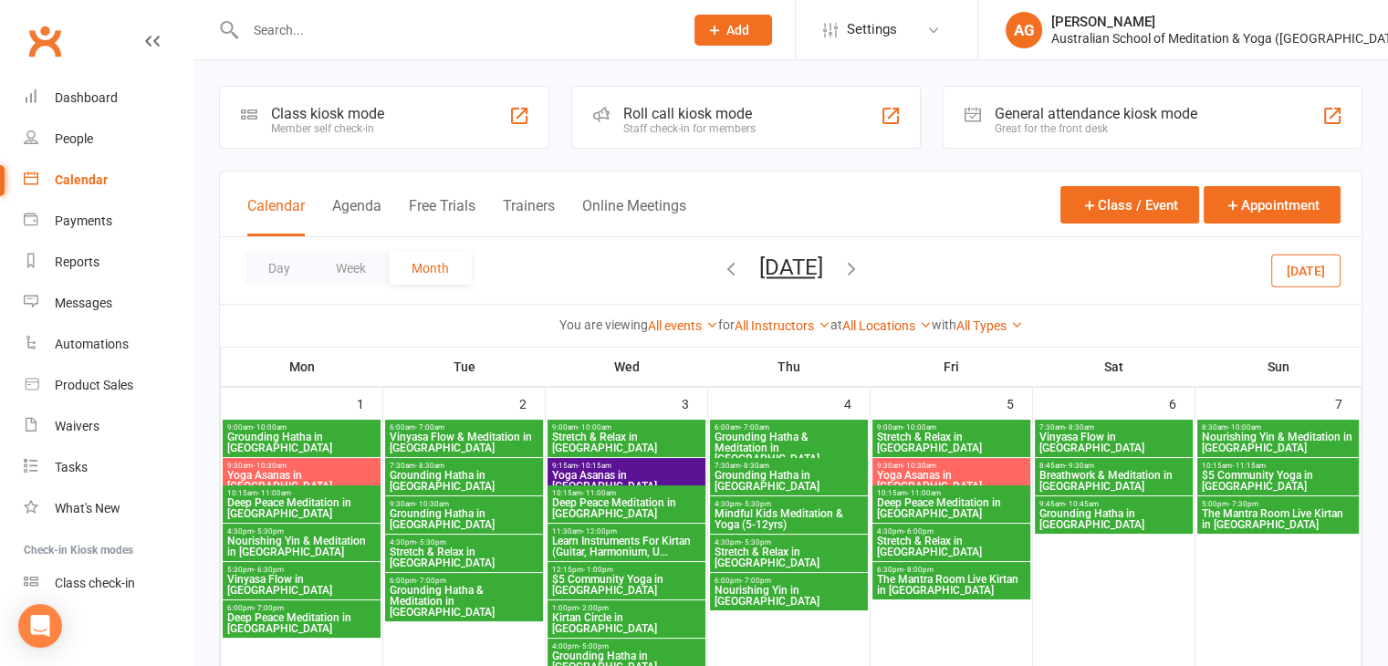
click at [762, 421] on div "6:00am - 7:00am Grounding Hatha & Meditation in [GEOGRAPHIC_DATA]" at bounding box center [789, 444] width 158 height 48
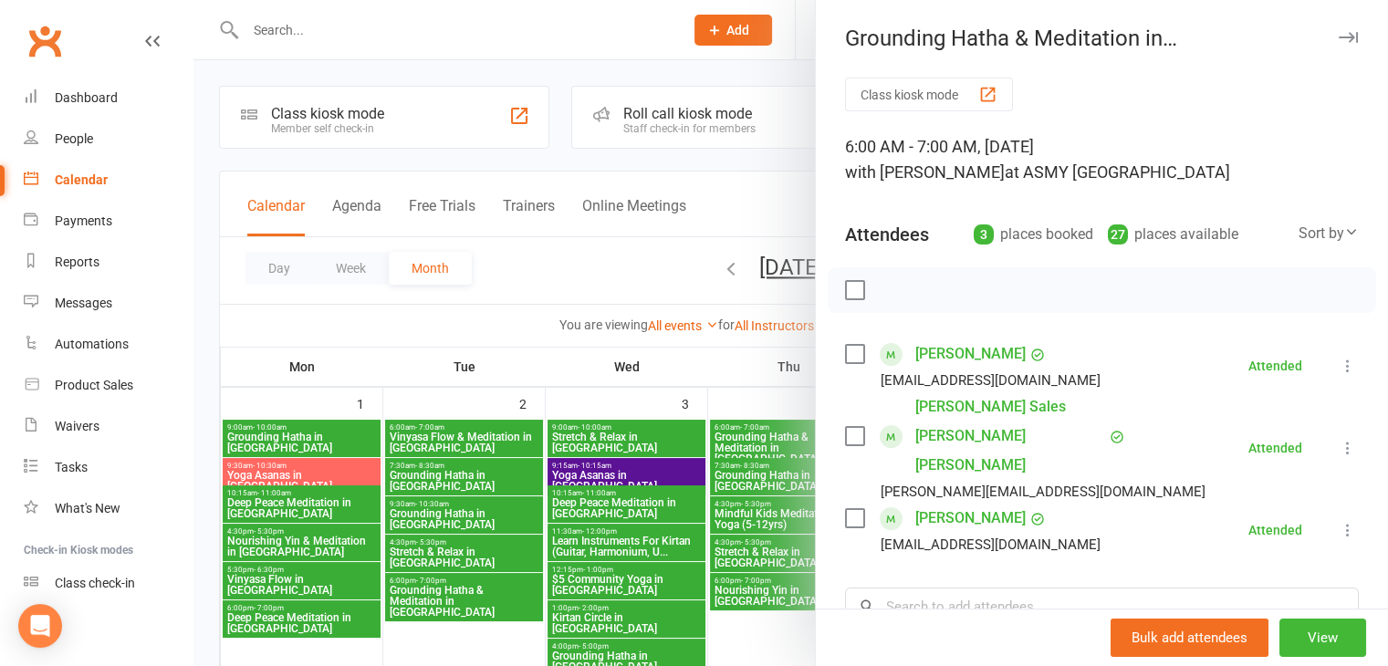
click at [1339, 32] on icon "button" at bounding box center [1348, 37] width 19 height 11
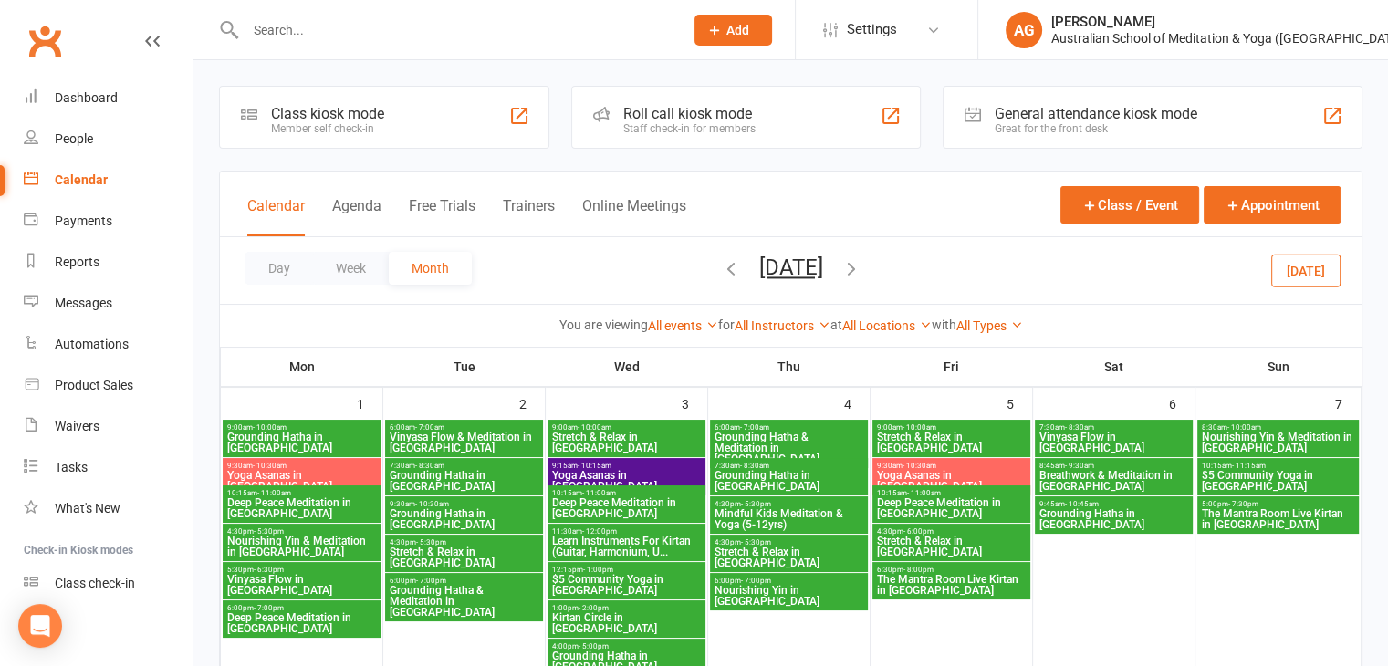
click at [1224, 439] on span "Nourishing Yin & Meditation in [GEOGRAPHIC_DATA]" at bounding box center [1278, 443] width 155 height 22
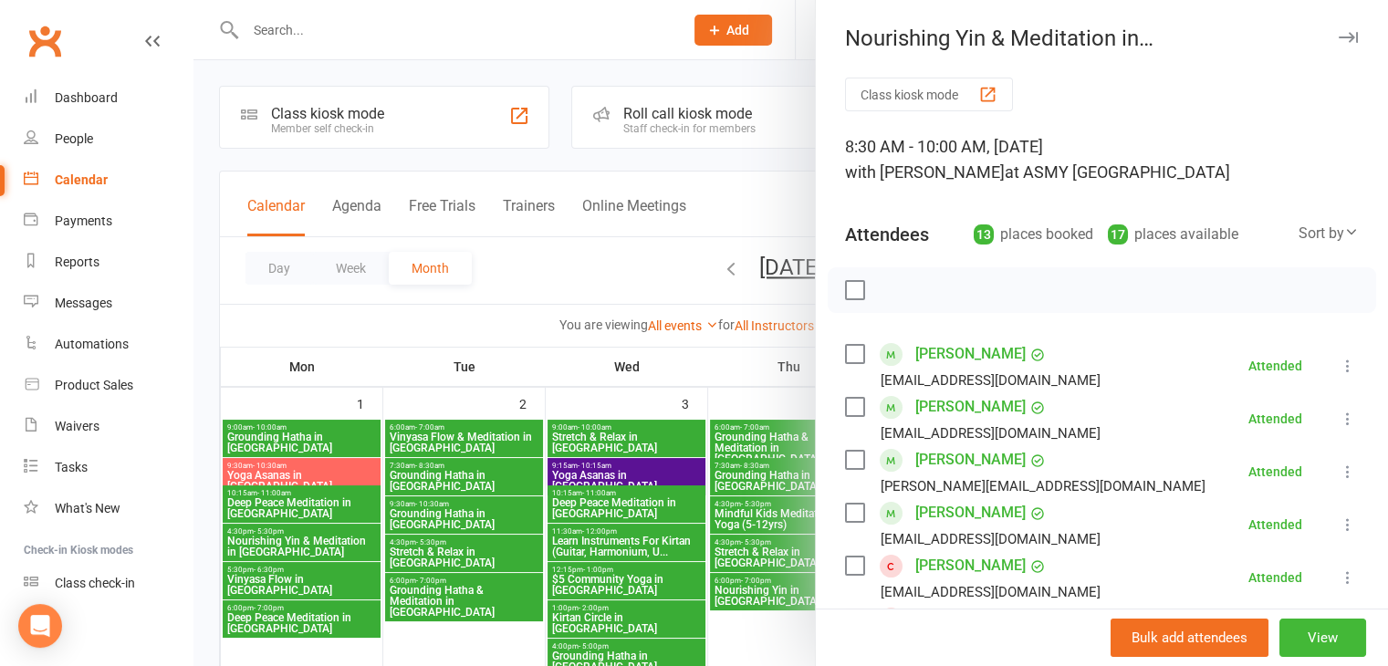
click at [1339, 34] on icon "button" at bounding box center [1348, 37] width 19 height 11
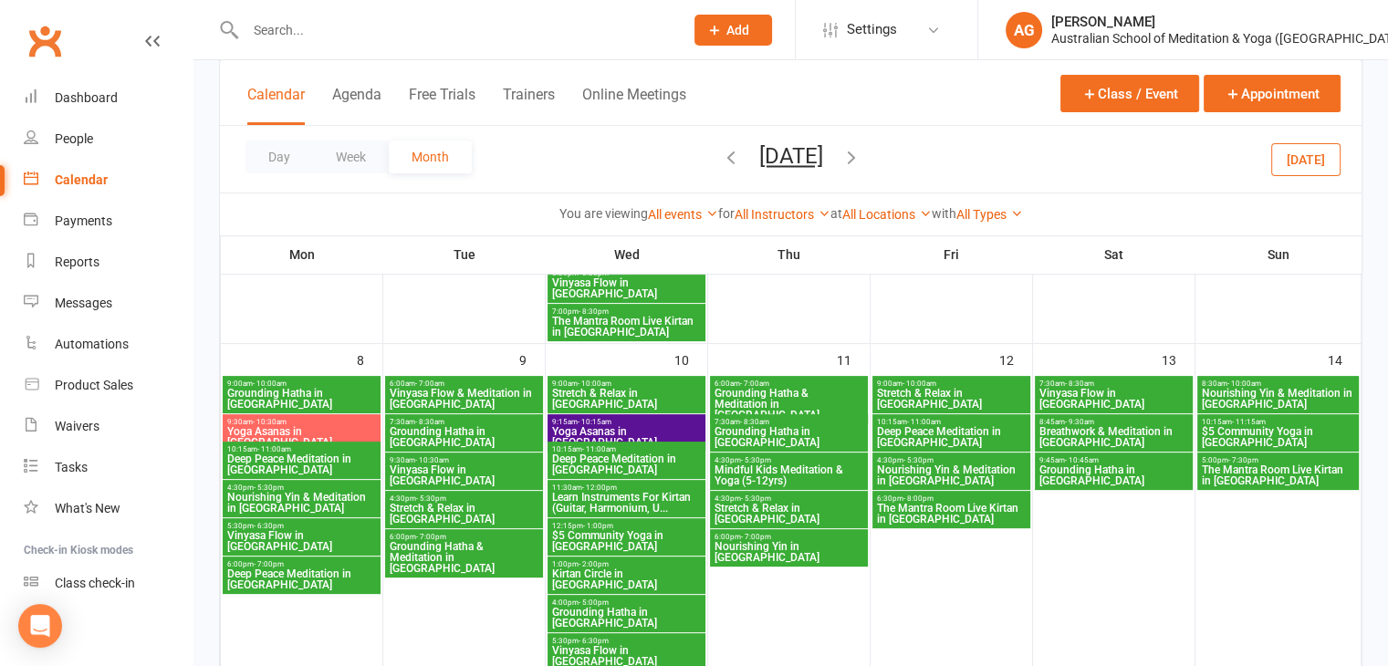
scroll to position [417, 0]
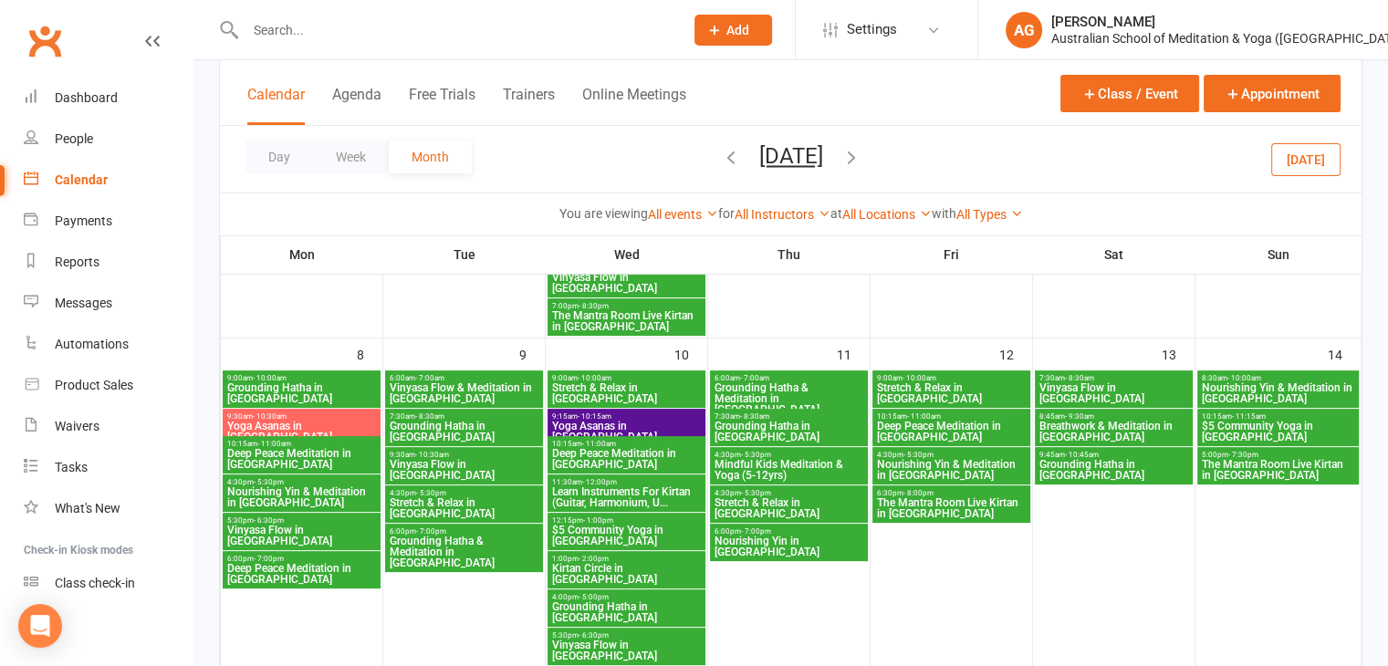
click at [776, 385] on span "Grounding Hatha & Meditation in [GEOGRAPHIC_DATA]" at bounding box center [789, 398] width 151 height 33
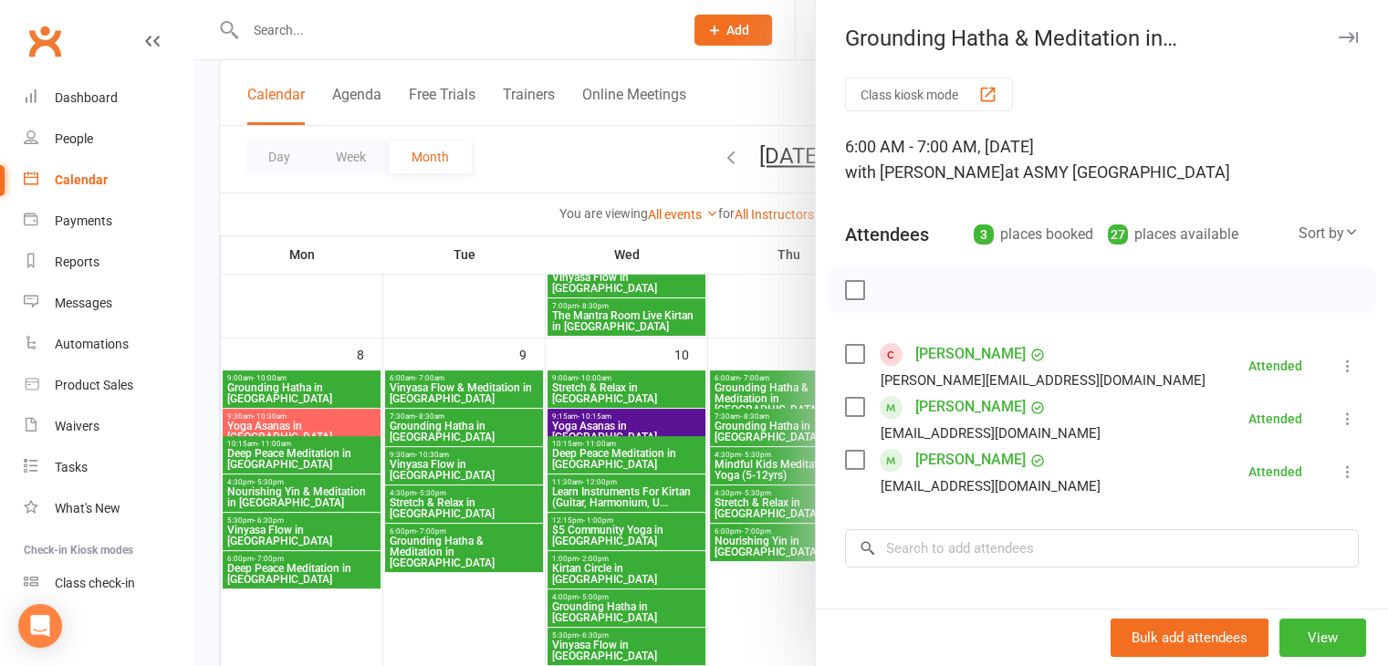
click at [770, 424] on div at bounding box center [790, 333] width 1195 height 666
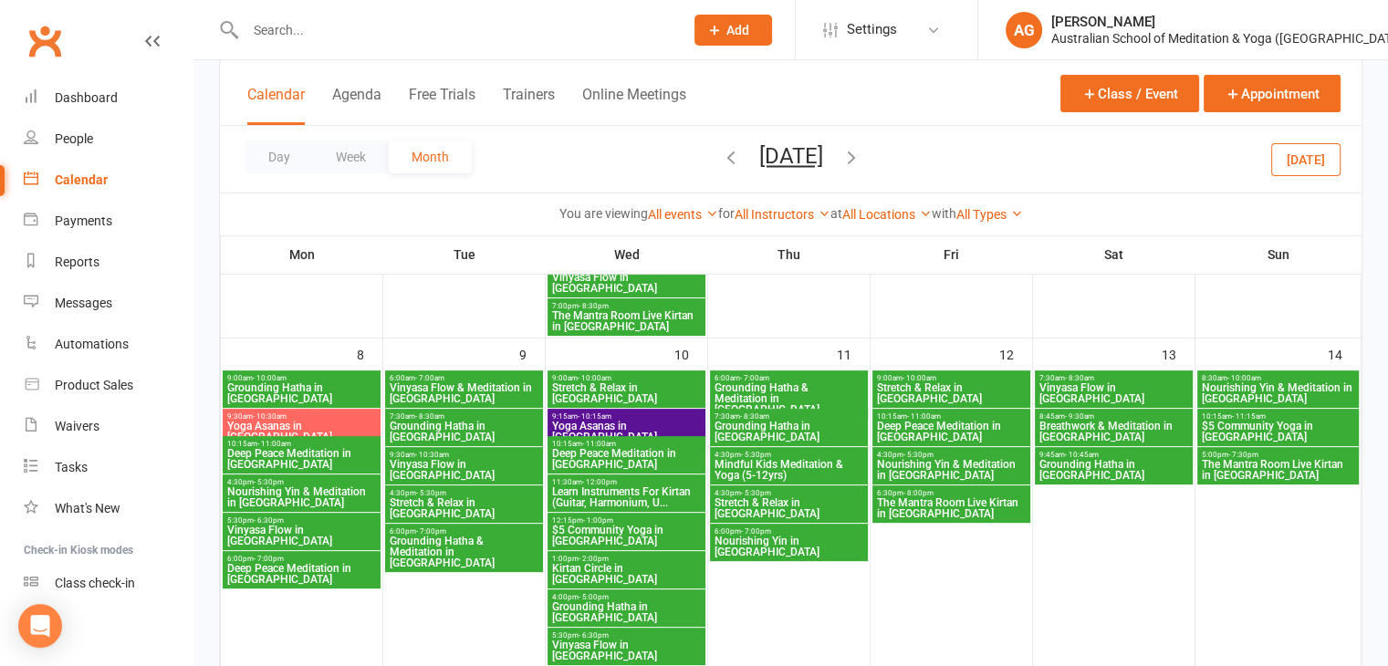
click at [770, 424] on span "Grounding Hatha in [GEOGRAPHIC_DATA]" at bounding box center [789, 432] width 151 height 22
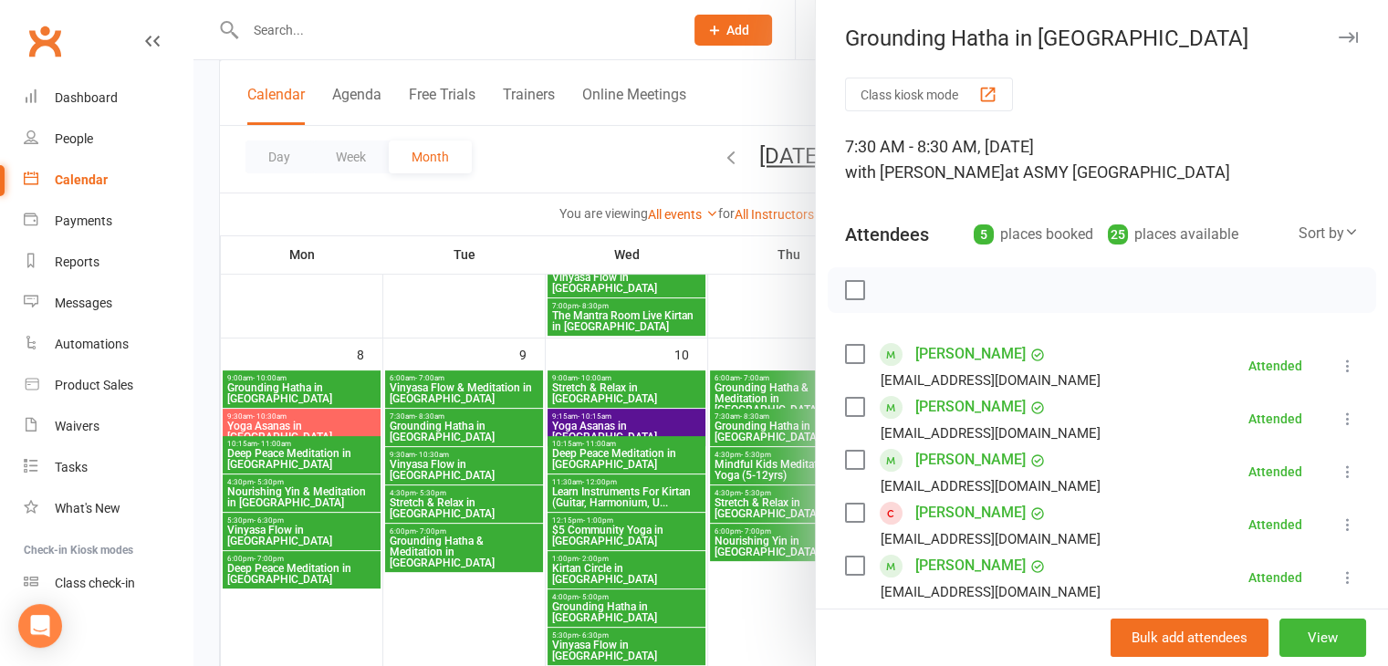
click at [1339, 32] on icon "button" at bounding box center [1348, 37] width 19 height 11
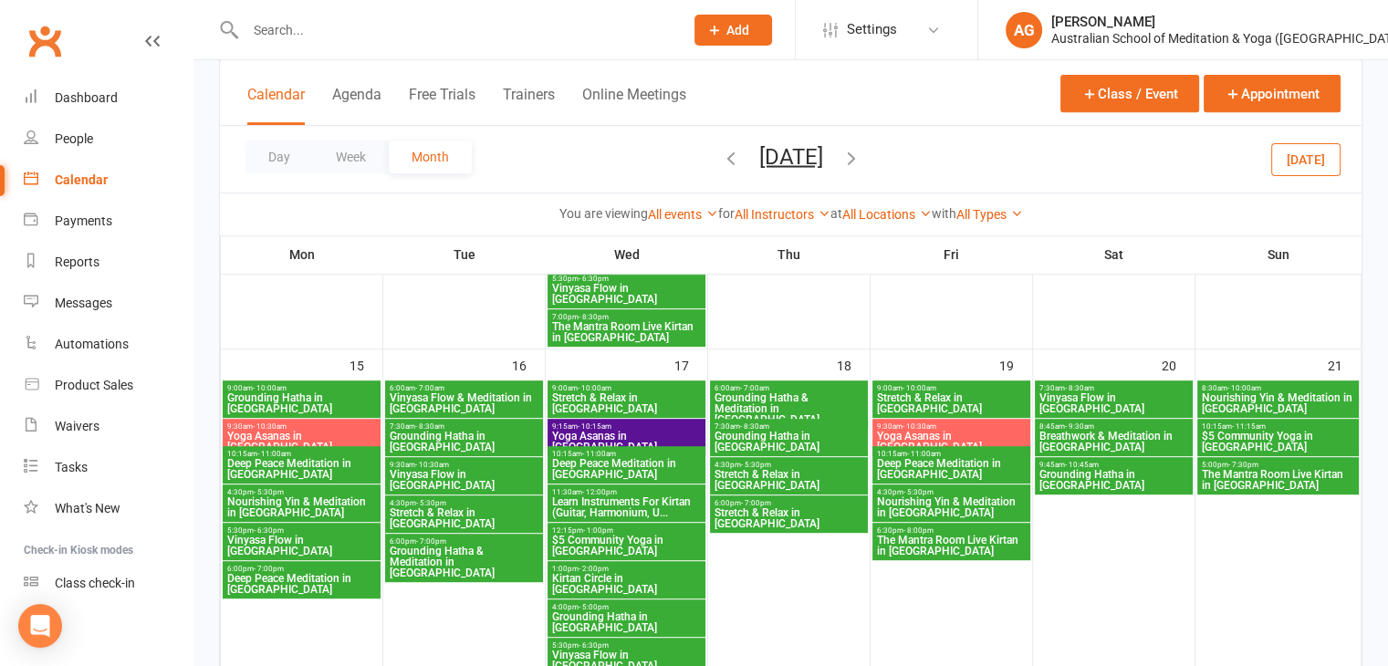
scroll to position [792, 0]
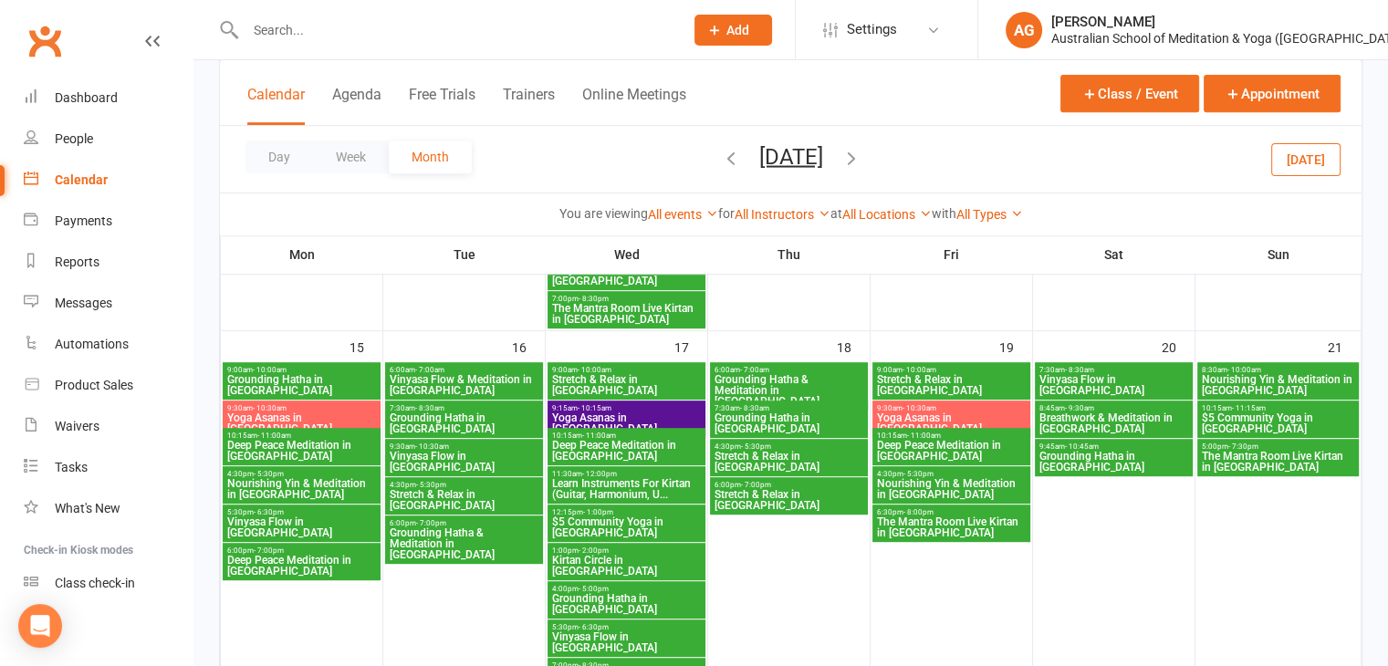
click at [789, 374] on span "Grounding Hatha & Meditation in [GEOGRAPHIC_DATA]" at bounding box center [789, 390] width 151 height 33
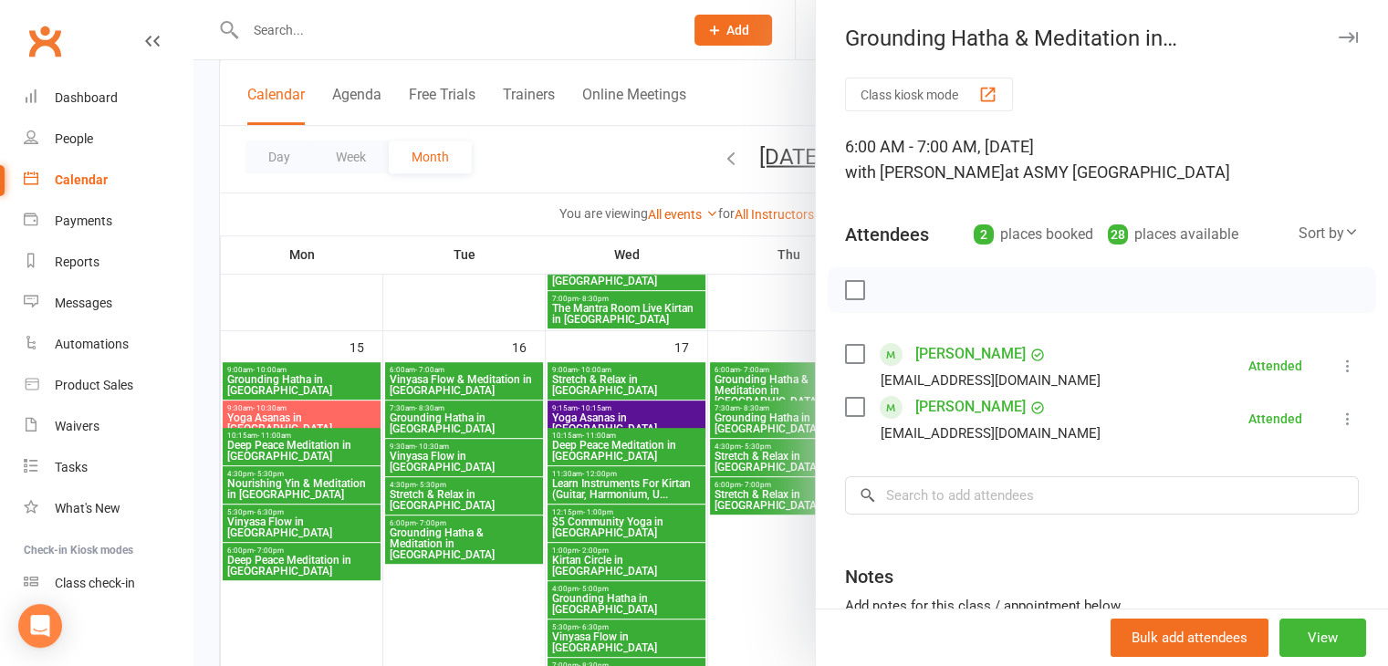
click at [1339, 33] on icon "button" at bounding box center [1348, 37] width 19 height 11
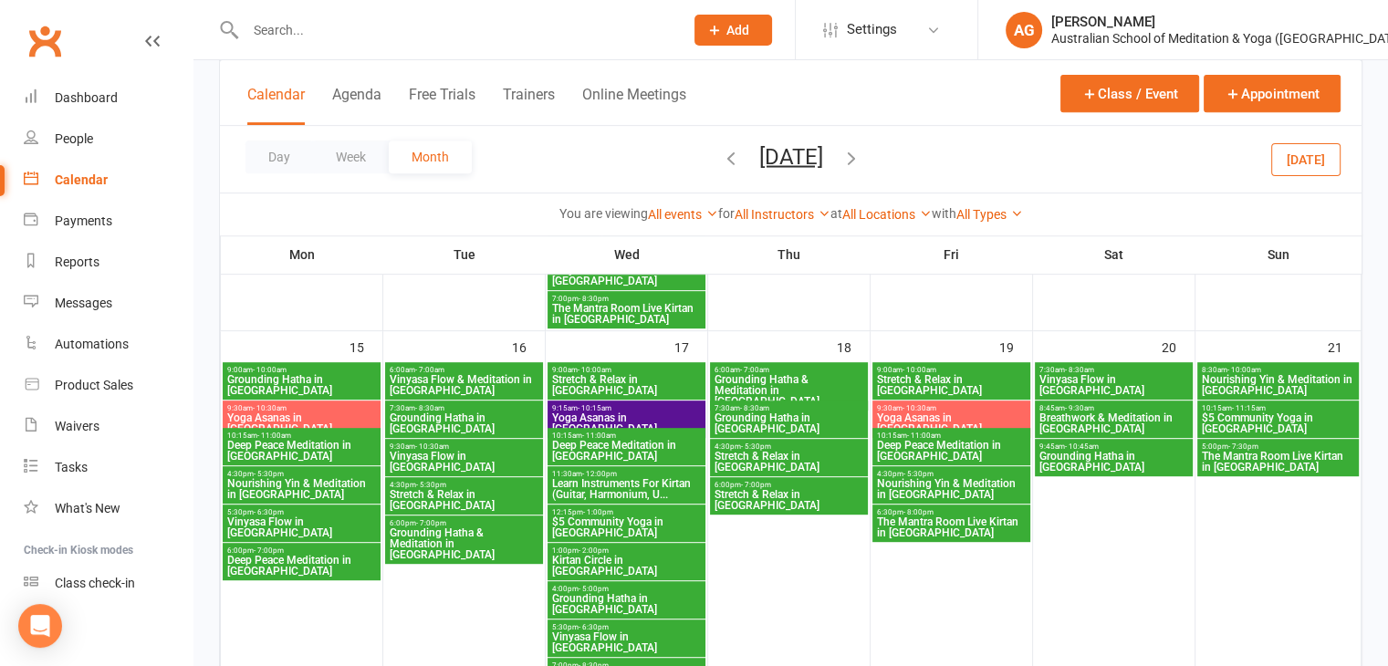
click at [798, 407] on span "7:30am - 8:30am" at bounding box center [789, 408] width 151 height 8
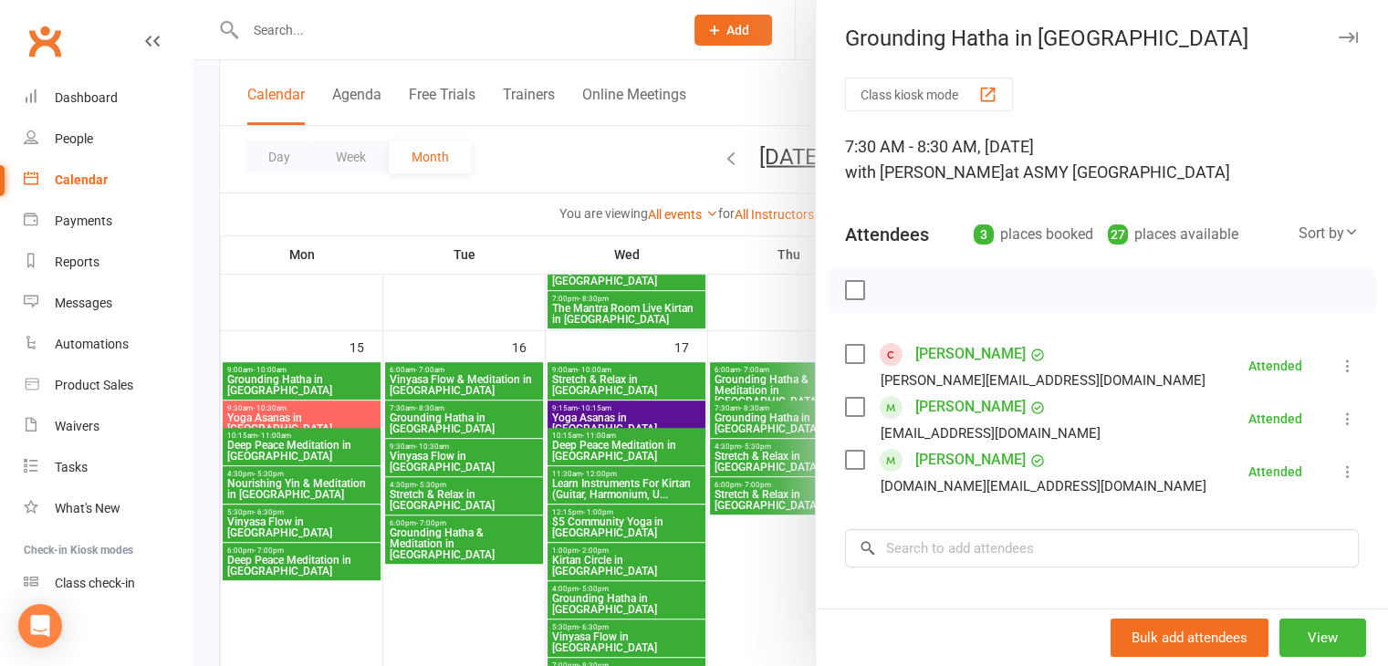
click at [798, 407] on div at bounding box center [790, 333] width 1195 height 666
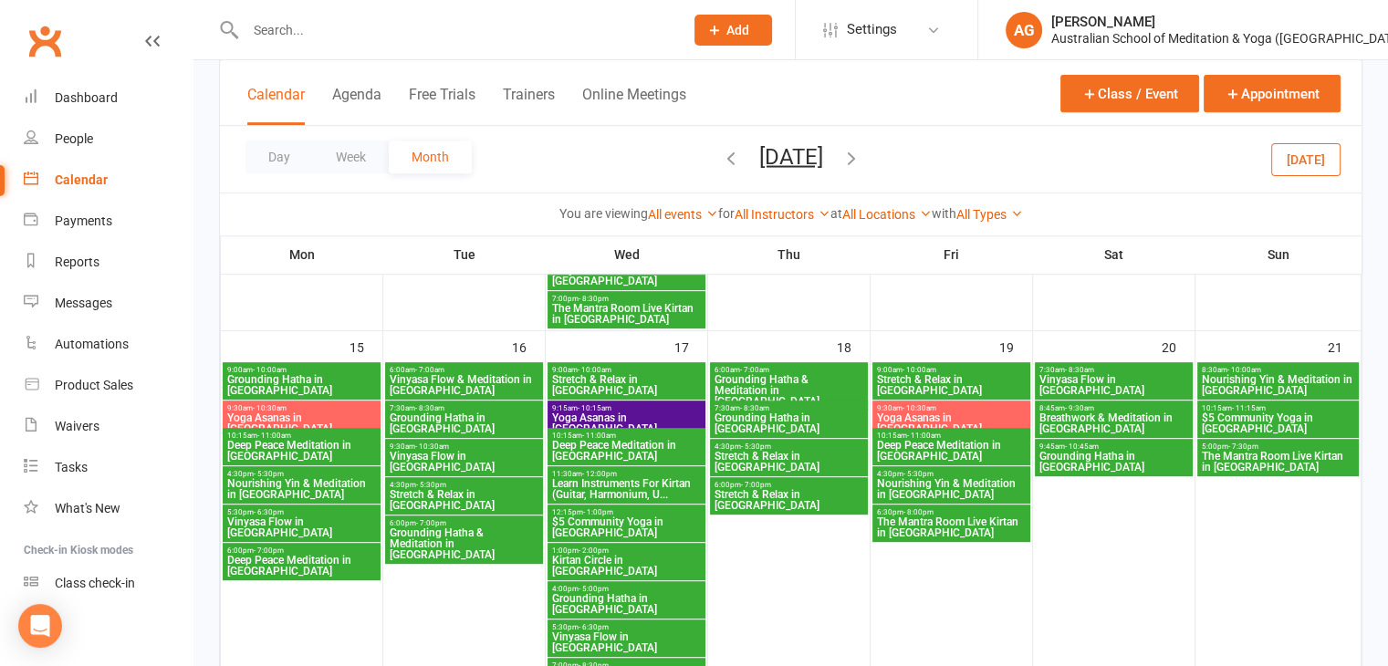
click at [798, 407] on span "7:30am - 8:30am" at bounding box center [789, 408] width 151 height 8
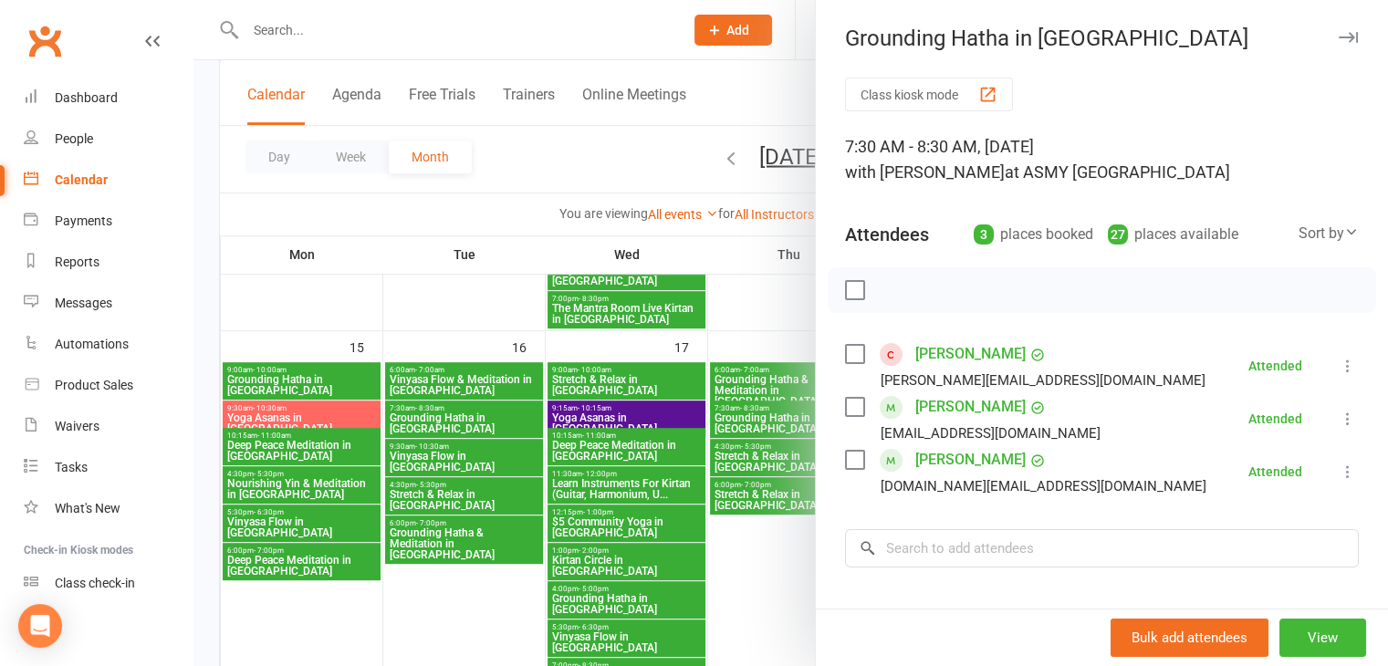
click at [1339, 37] on icon "button" at bounding box center [1348, 37] width 19 height 11
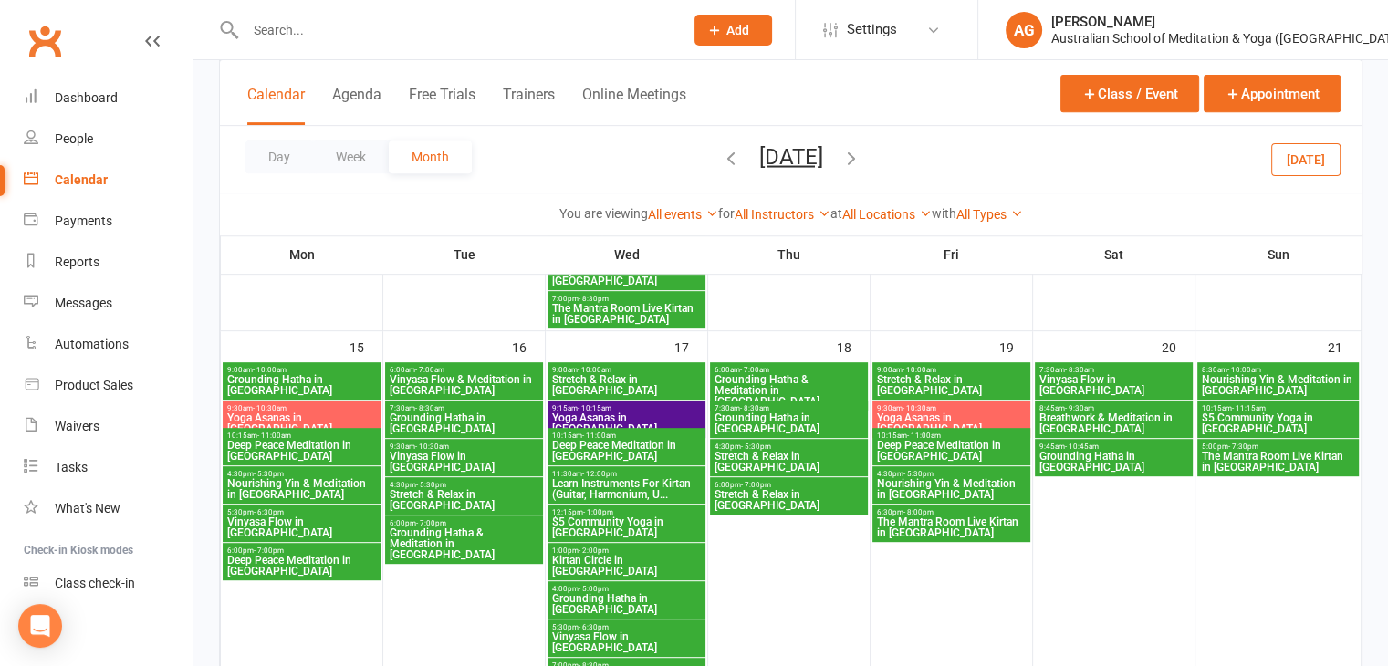
click at [913, 482] on span "Nourishing Yin & Meditation in [GEOGRAPHIC_DATA]" at bounding box center [951, 489] width 151 height 22
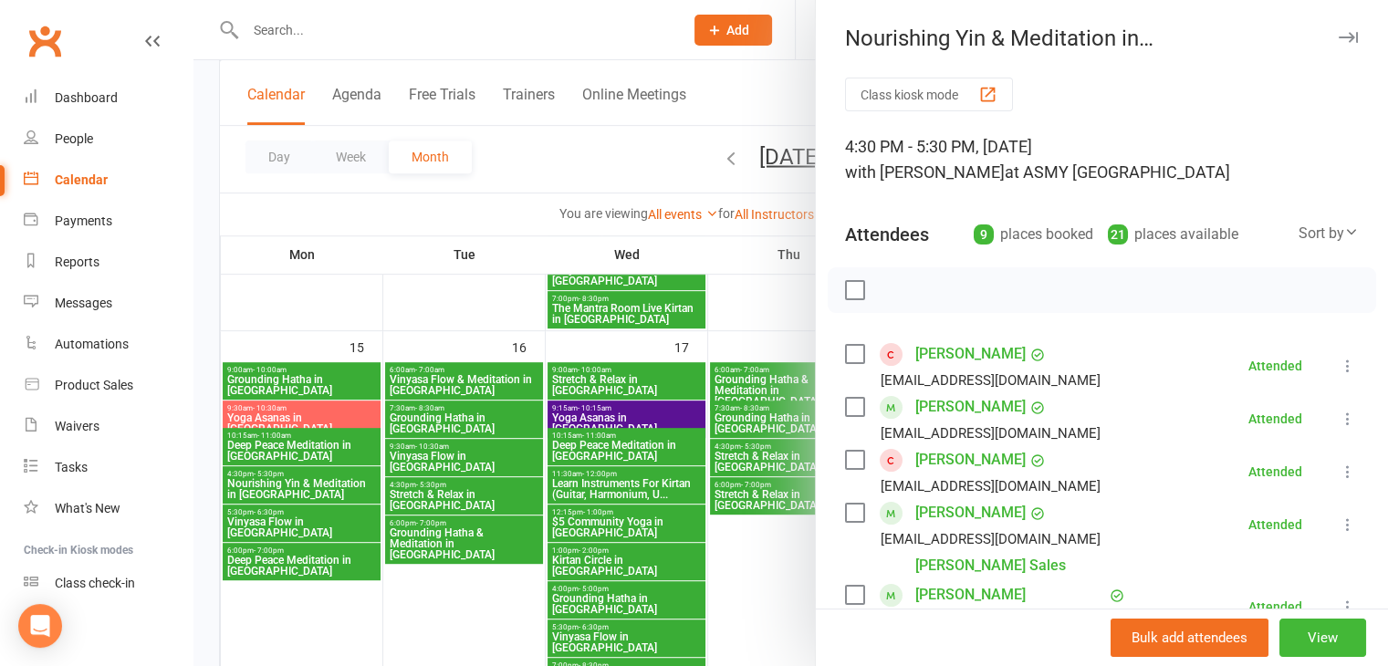
click at [1339, 35] on icon "button" at bounding box center [1348, 37] width 19 height 11
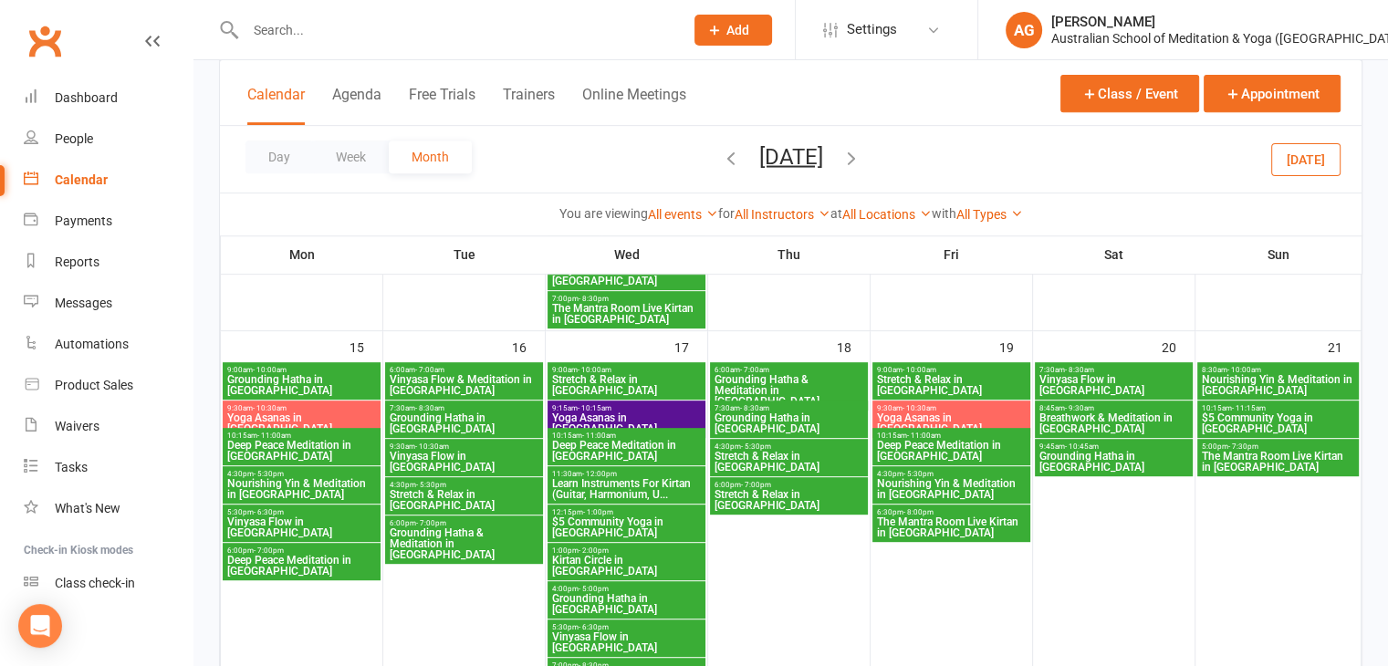
click at [1231, 375] on span "Nourishing Yin & Meditation in [GEOGRAPHIC_DATA]" at bounding box center [1278, 385] width 155 height 22
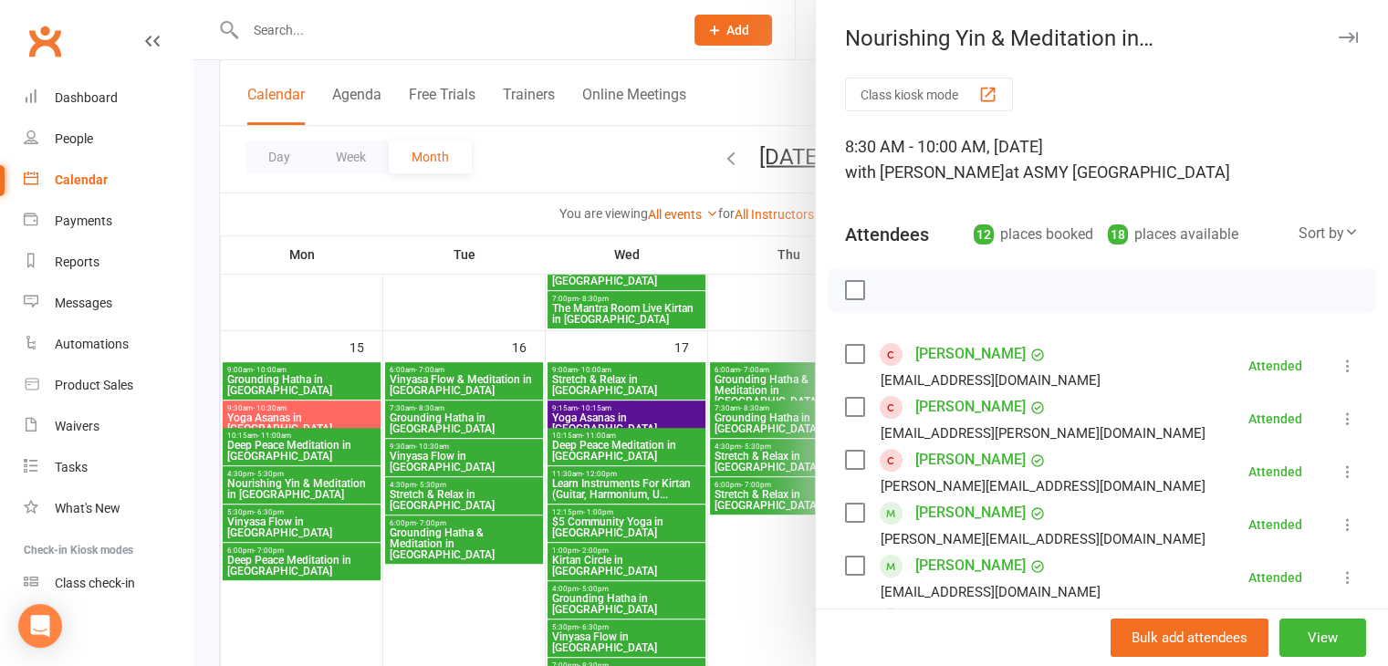
click at [1339, 37] on icon "button" at bounding box center [1348, 37] width 19 height 11
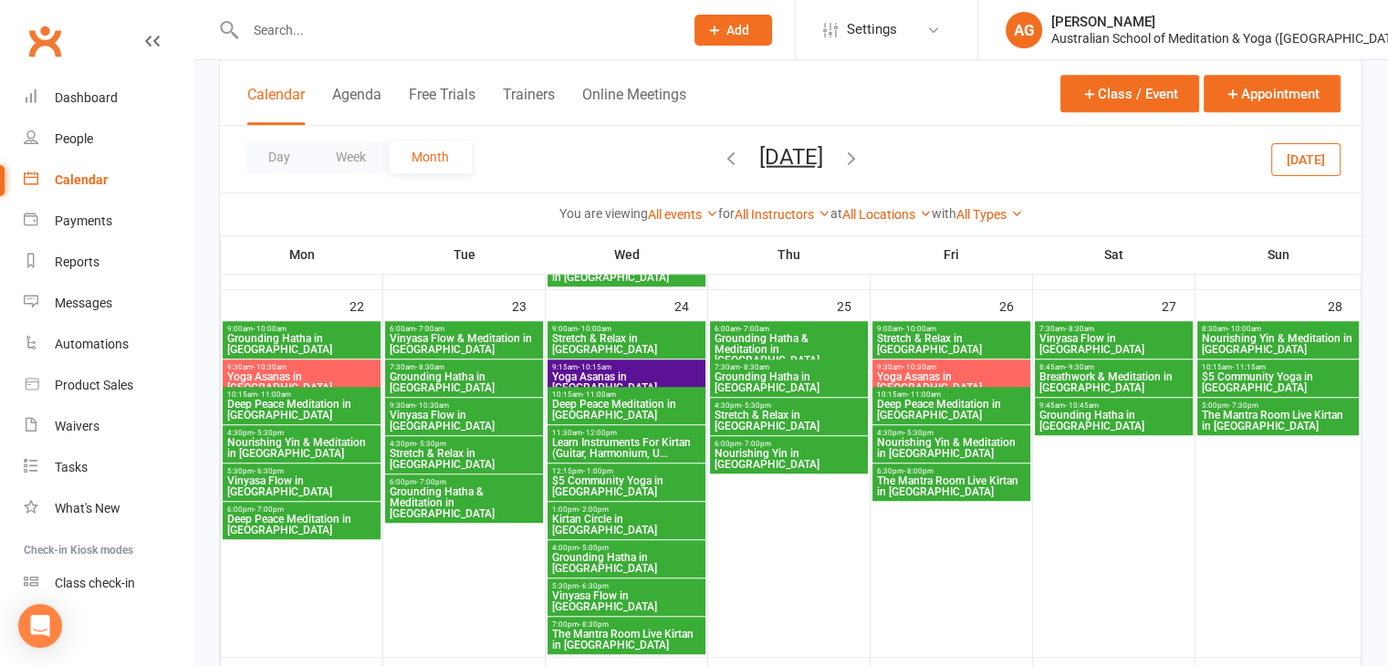
scroll to position [1216, 0]
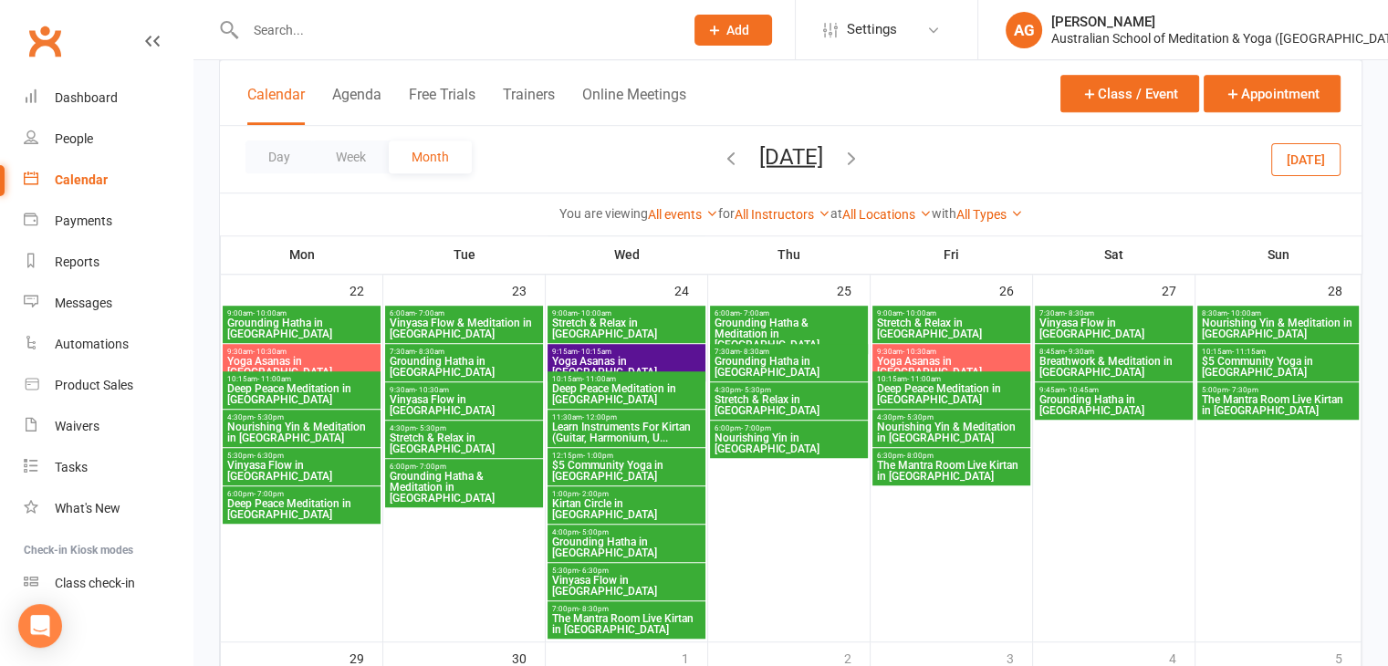
click at [759, 310] on span "- 7:00am" at bounding box center [754, 313] width 29 height 8
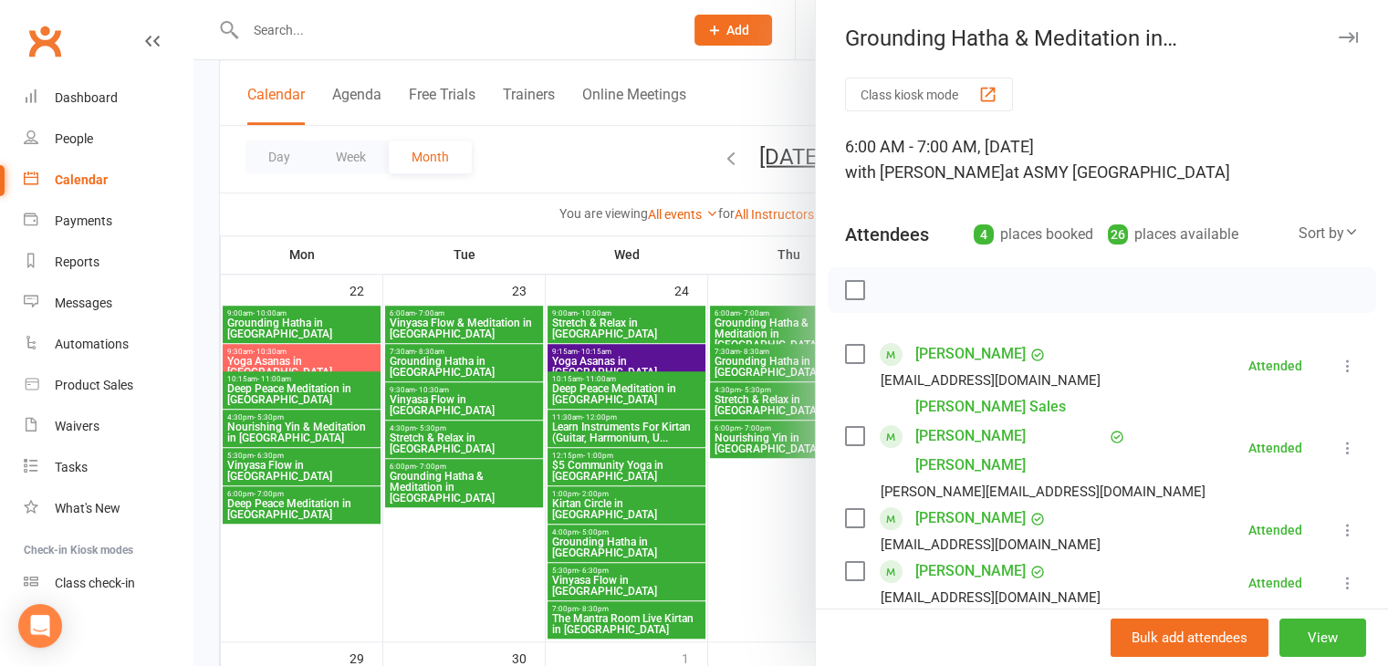
click at [757, 360] on div at bounding box center [790, 333] width 1195 height 666
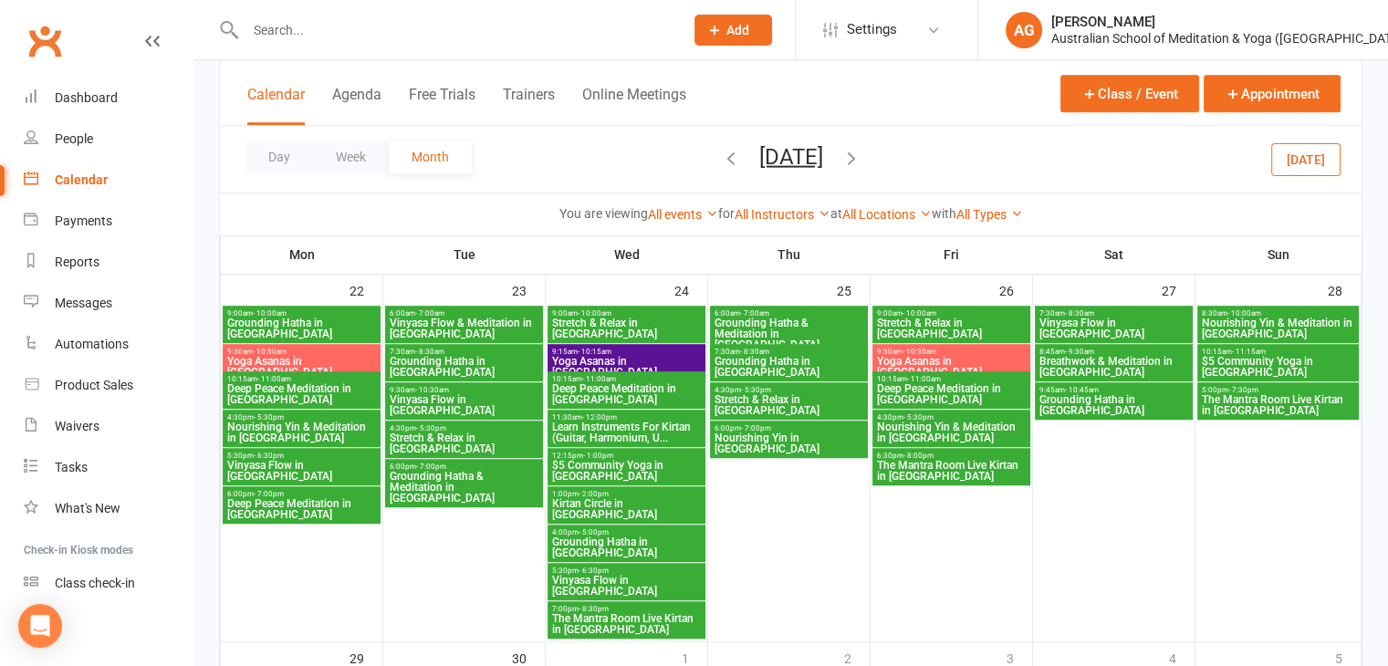
click at [757, 360] on span "Grounding Hatha in [GEOGRAPHIC_DATA]" at bounding box center [789, 367] width 151 height 22
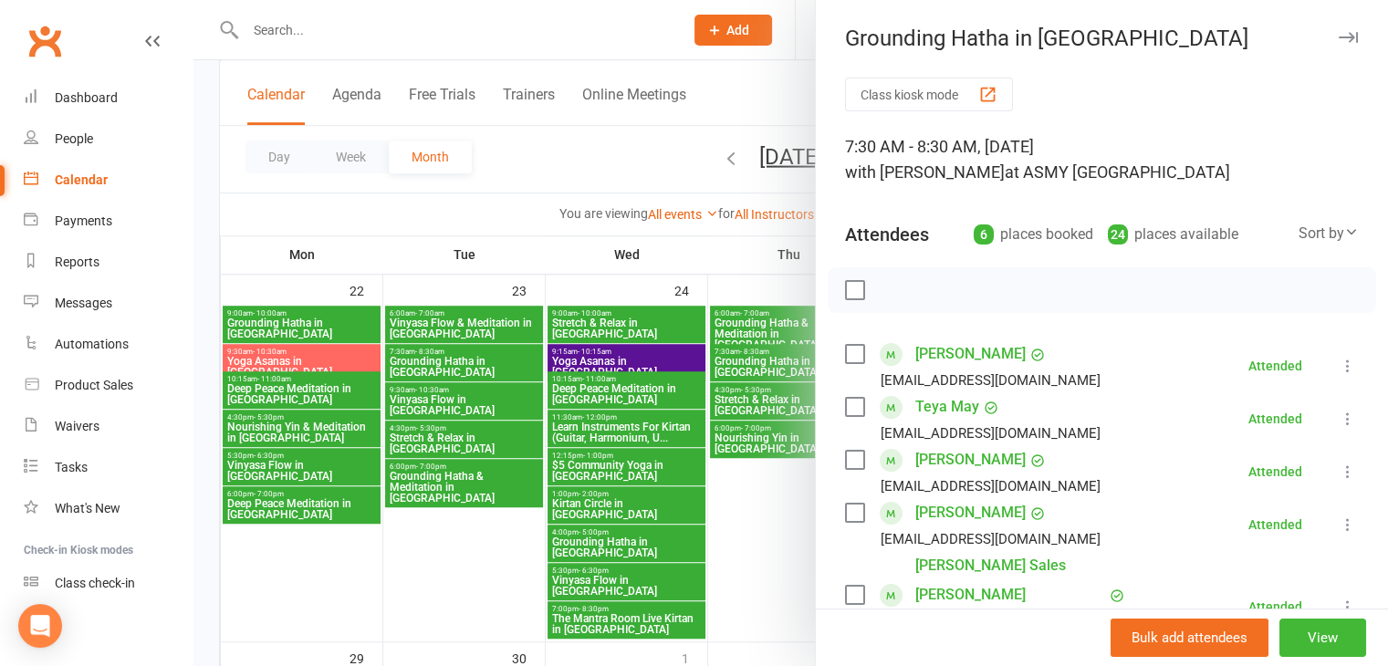
click at [1339, 38] on icon "button" at bounding box center [1348, 37] width 19 height 11
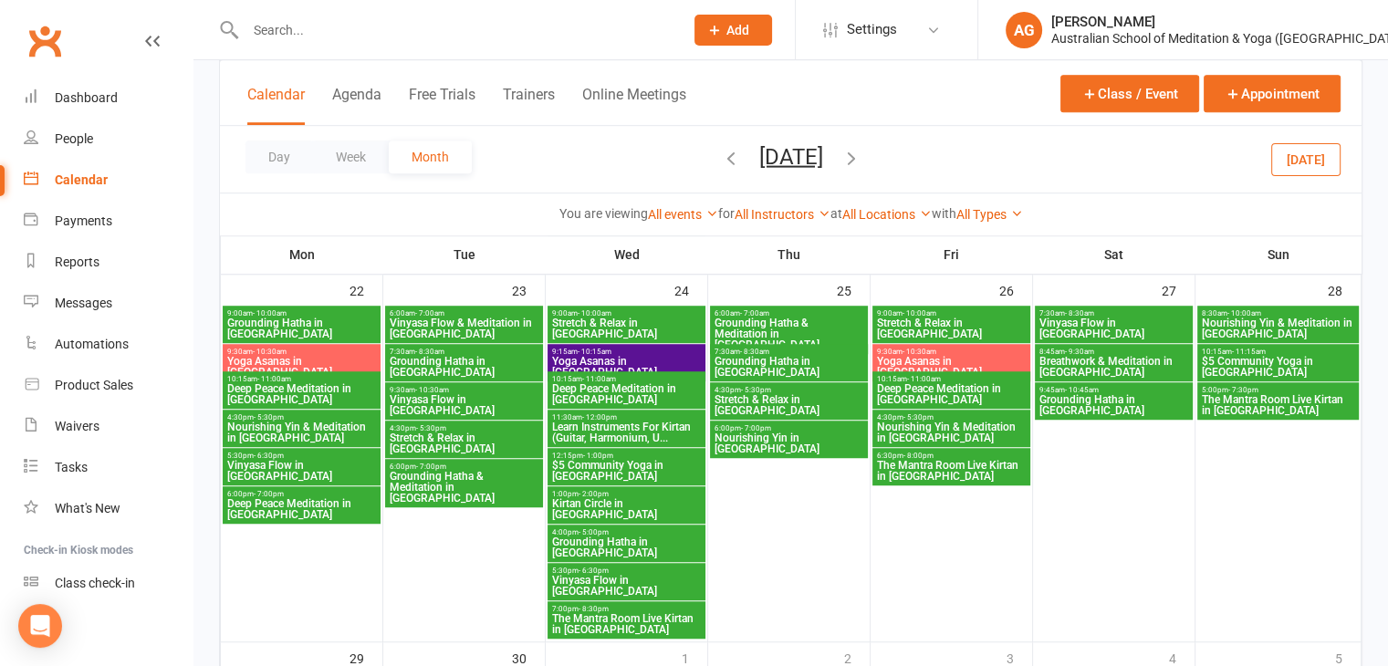
click at [919, 424] on span "Nourishing Yin & Meditation in [GEOGRAPHIC_DATA]" at bounding box center [951, 433] width 151 height 22
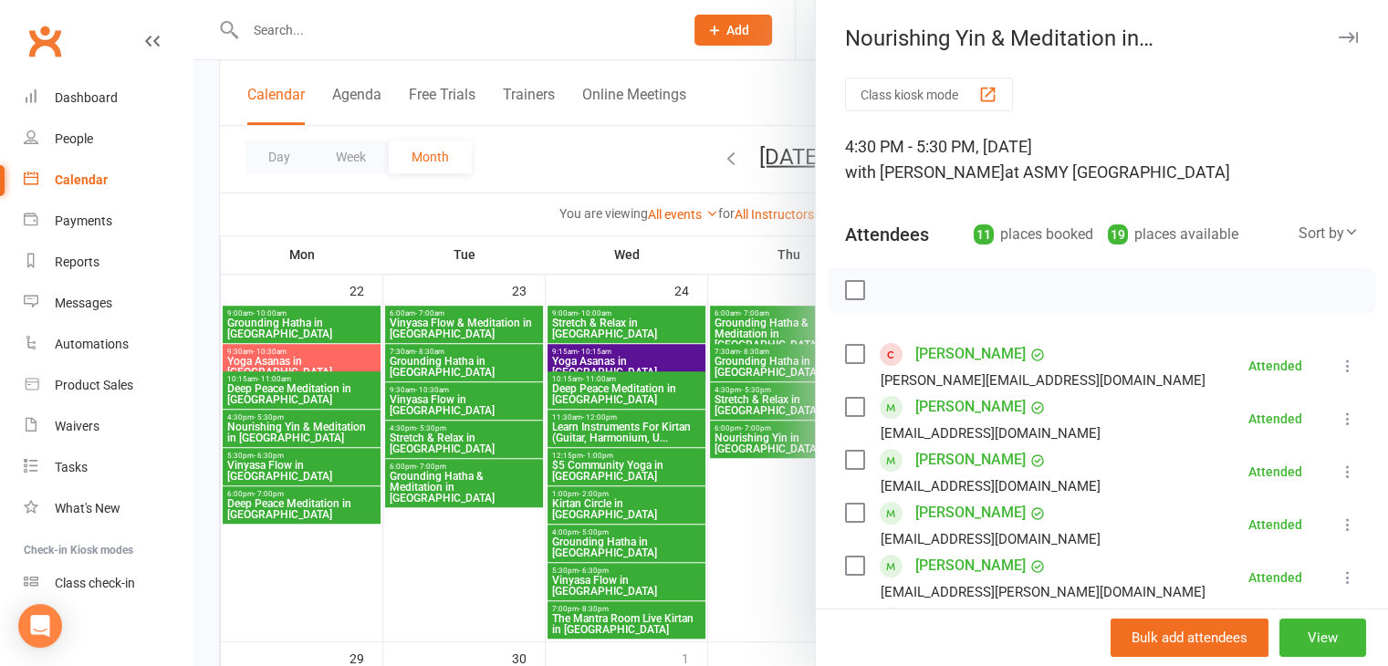
click at [1339, 40] on icon "button" at bounding box center [1348, 37] width 19 height 11
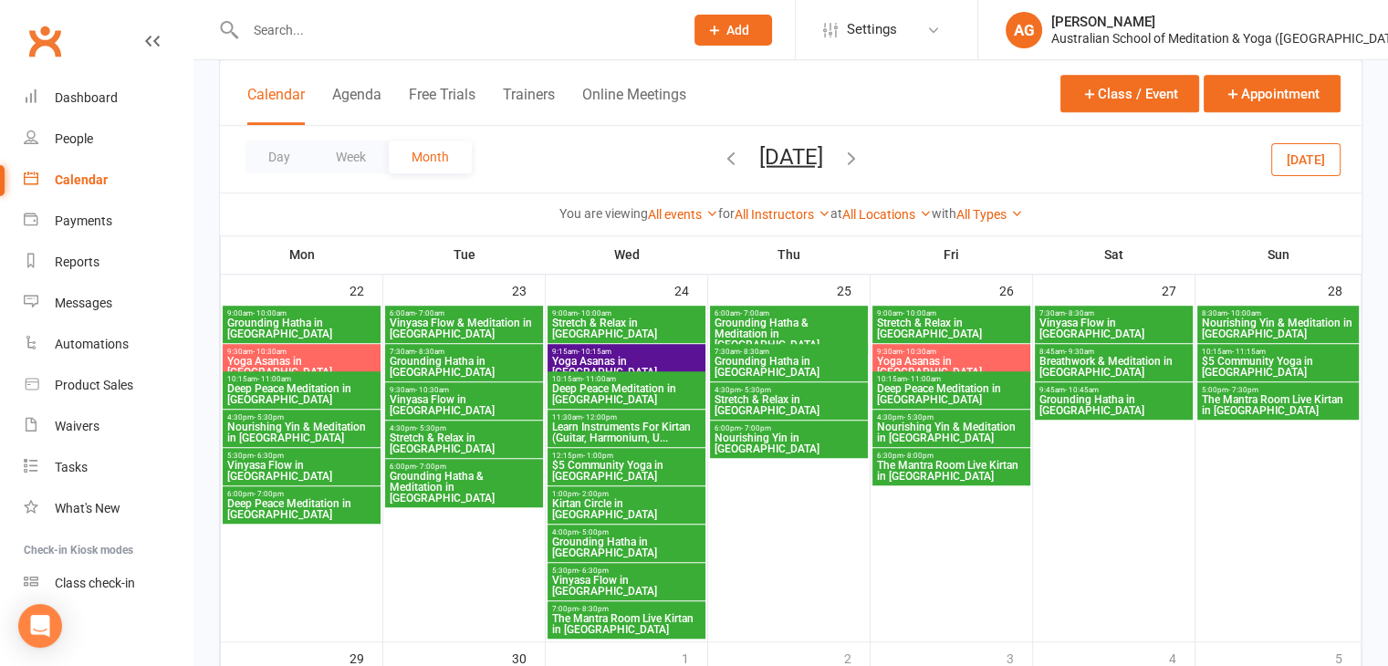
click at [1234, 322] on span "Nourishing Yin & Meditation in [GEOGRAPHIC_DATA]" at bounding box center [1278, 329] width 155 height 22
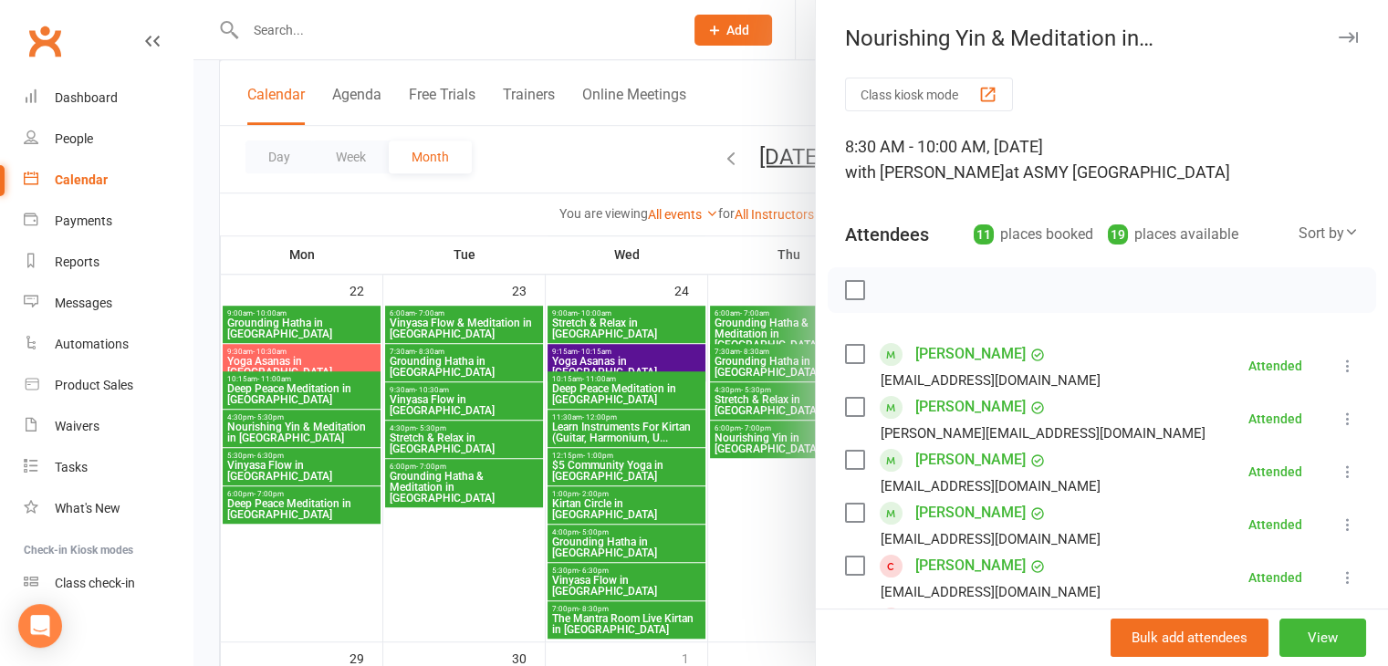
click at [1339, 34] on icon "button" at bounding box center [1348, 37] width 19 height 11
